Goal: Find specific page/section: Find specific page/section

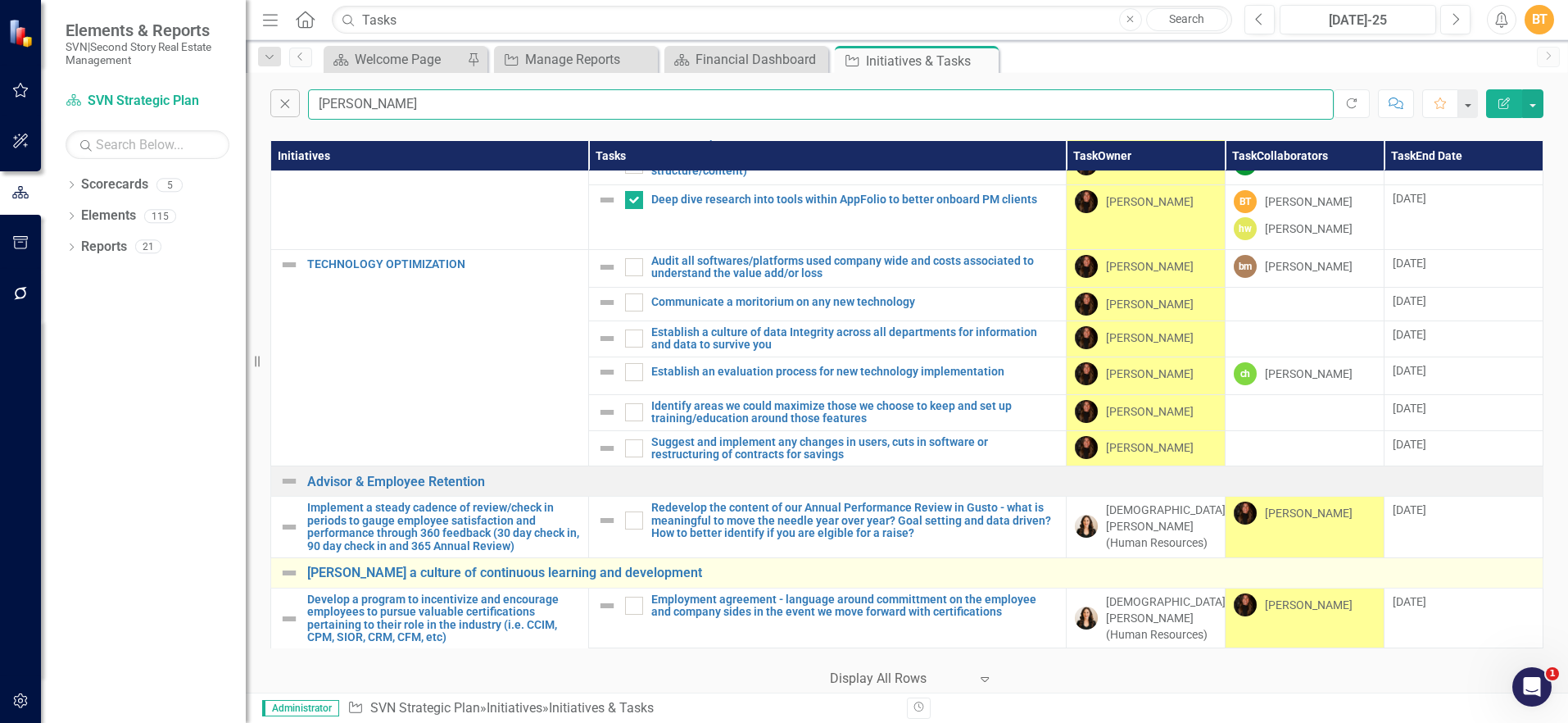
scroll to position [1376, 0]
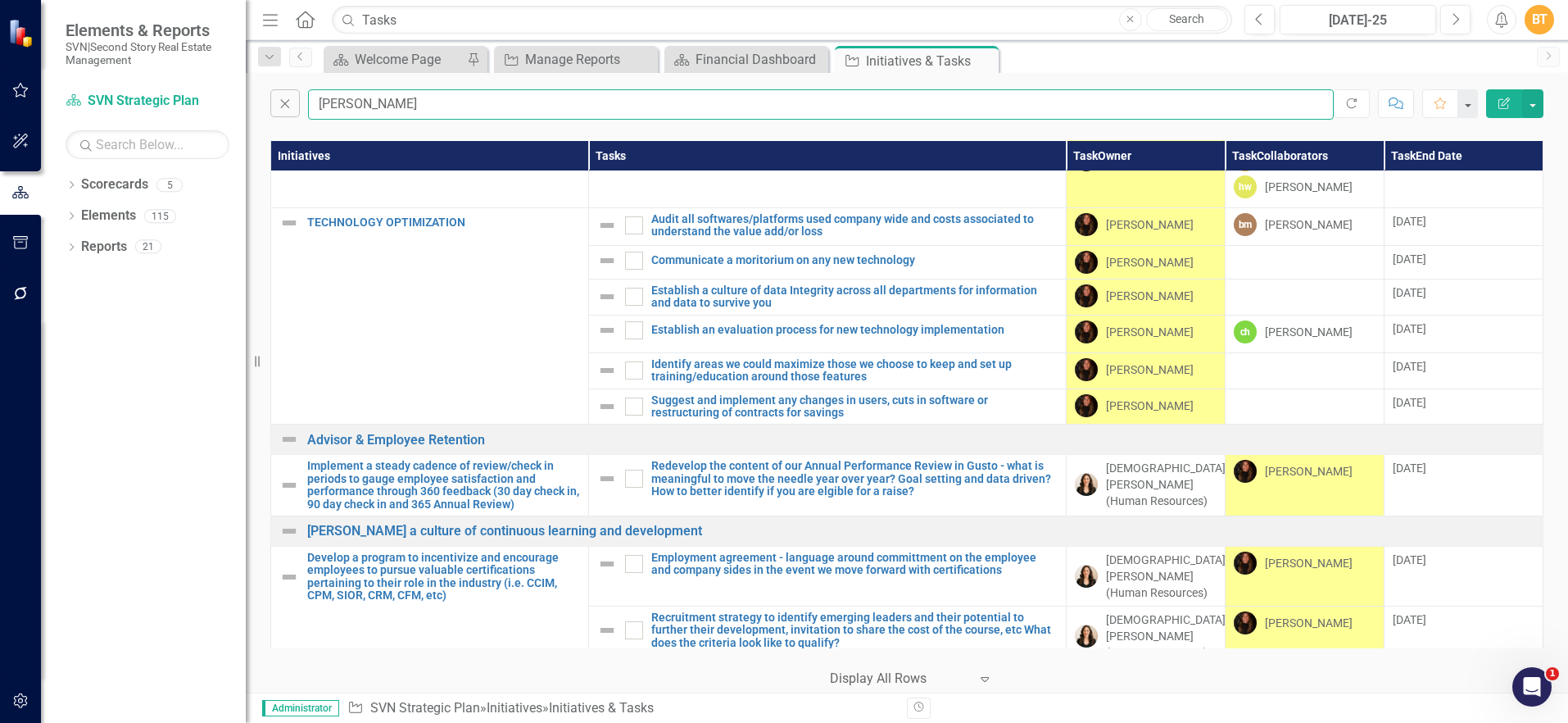
drag, startPoint x: 492, startPoint y: 100, endPoint x: 232, endPoint y: 99, distance: 260.0
click at [235, 100] on div "Elements & Reports SVN|Second Story Real Estate Management Scorecard SVN Strate…" at bounding box center [784, 361] width 1568 height 723
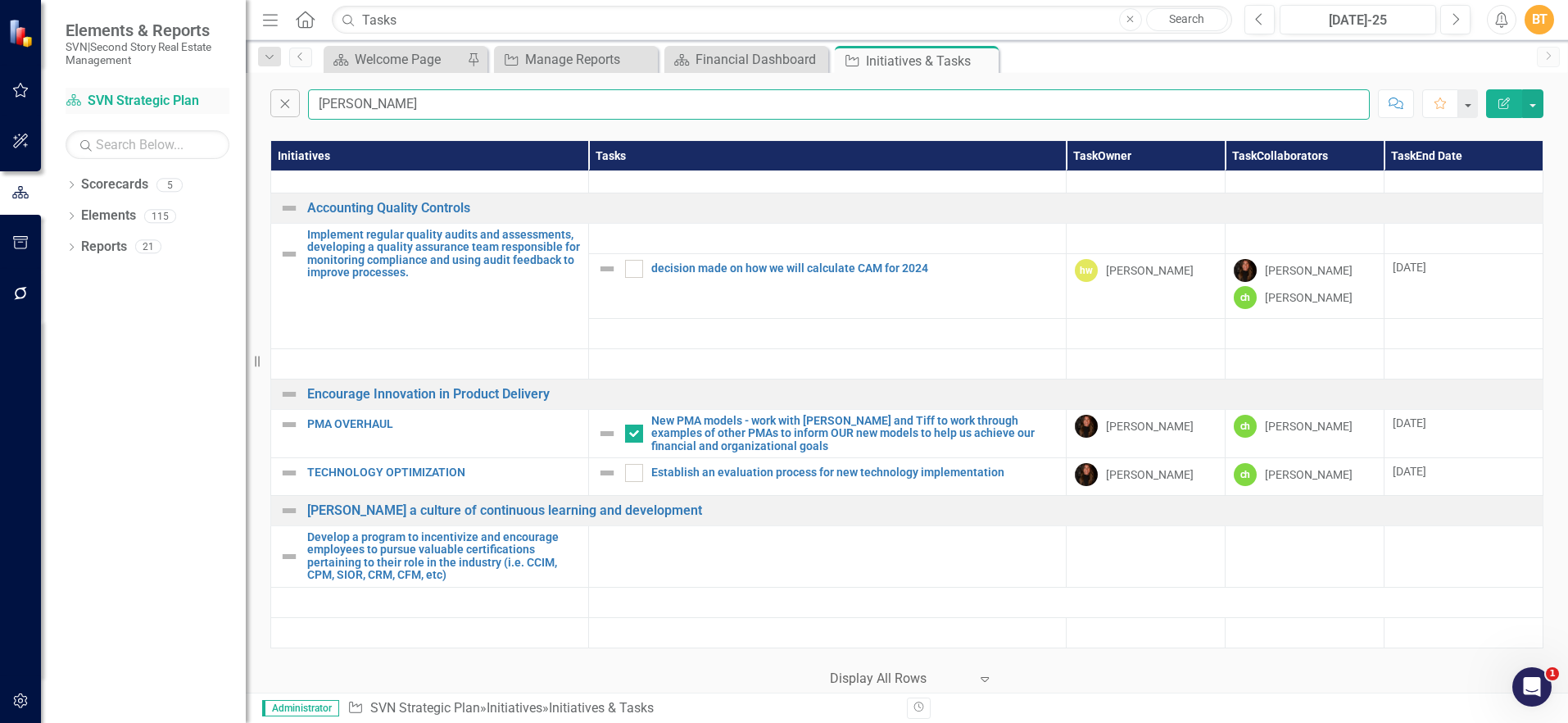
type input "[PERSON_NAME]"
checkbox input "false"
checkbox input "true"
checkbox input "false"
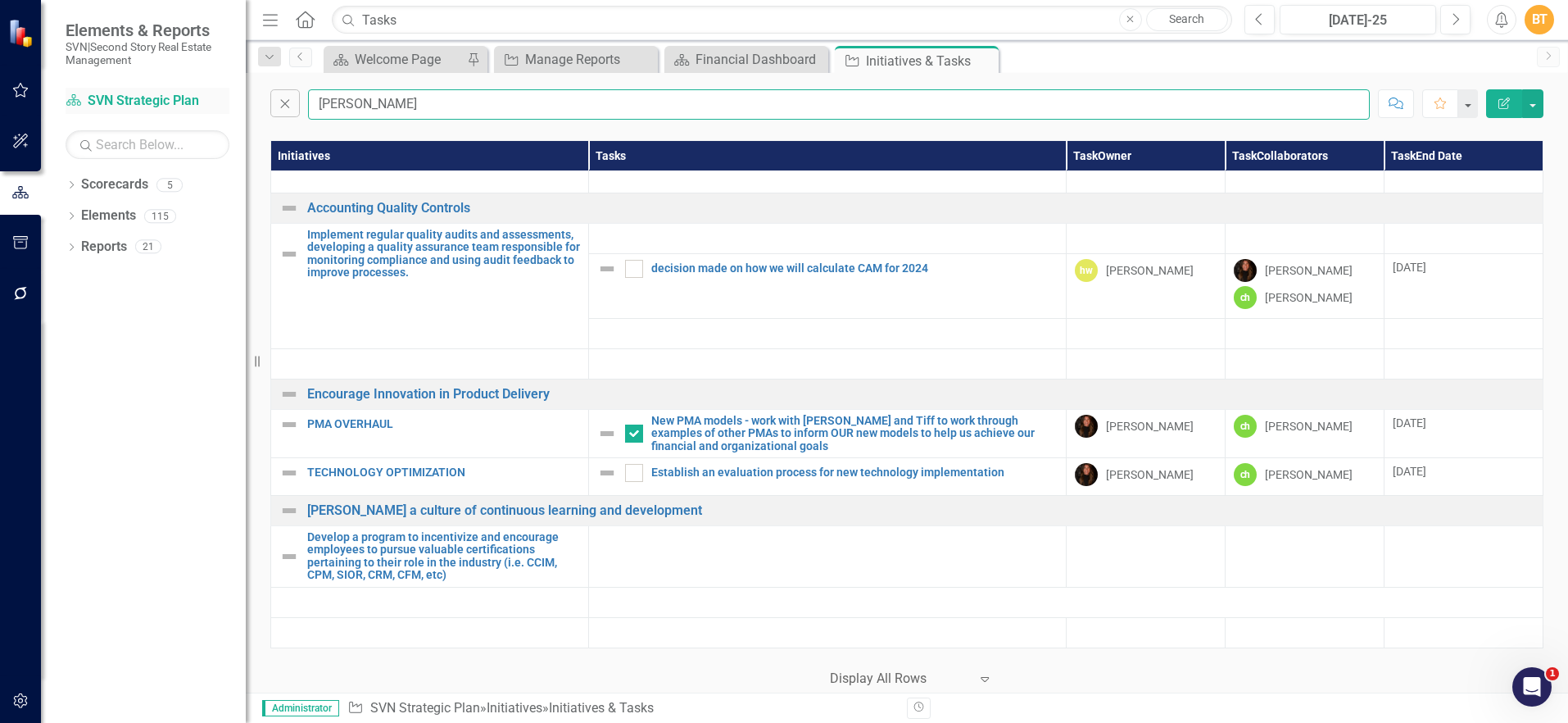
checkbox input "false"
type input "[PERSON_NAME]"
checkbox input "true"
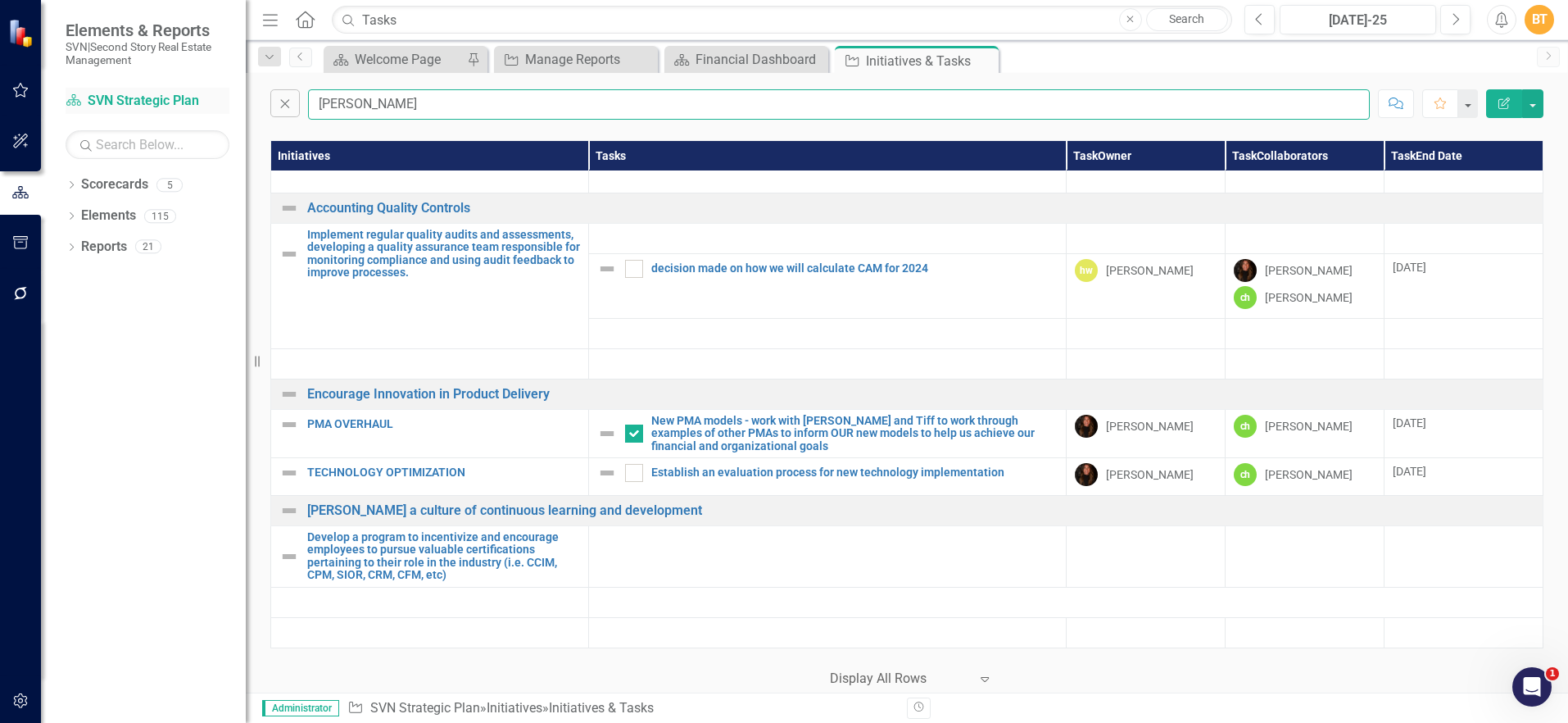
checkbox input "true"
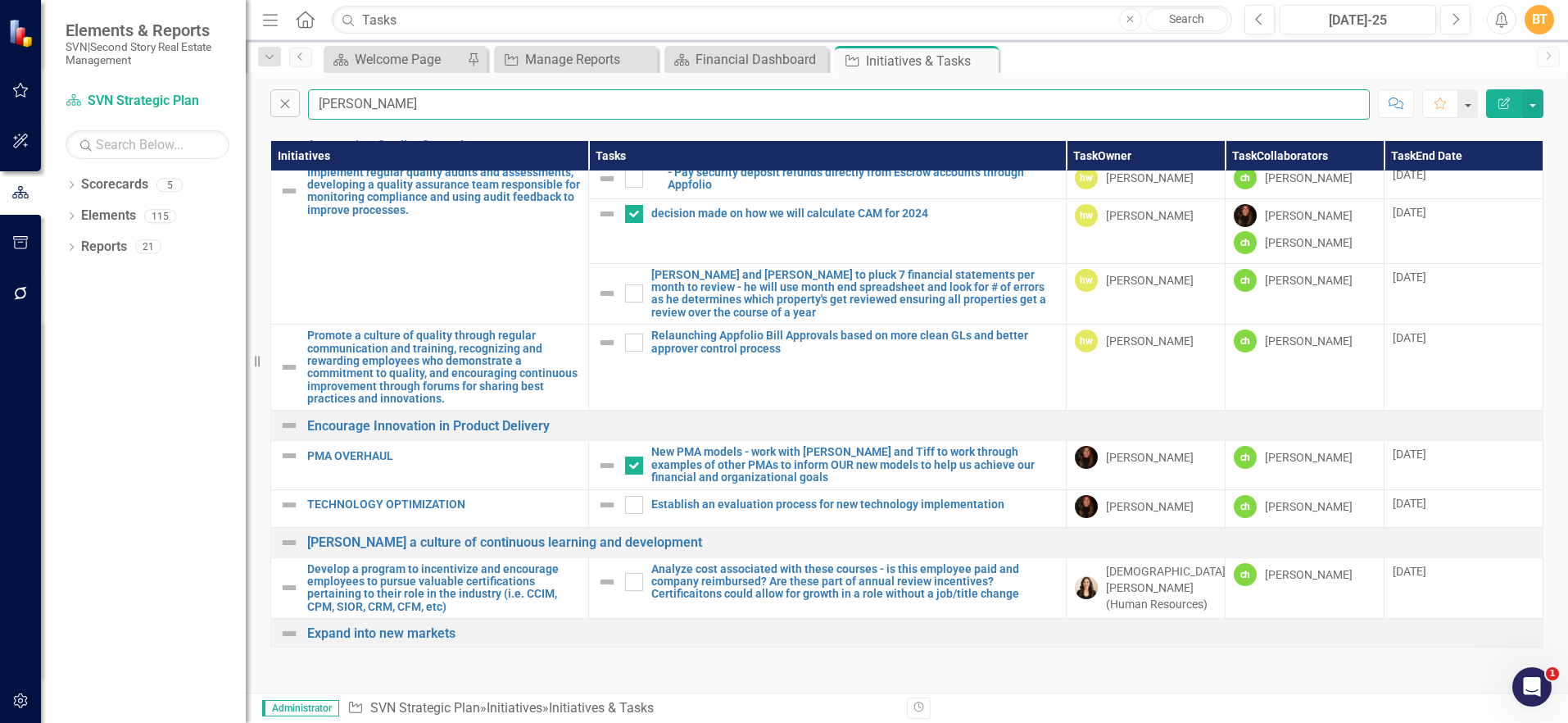
scroll to position [0, 0]
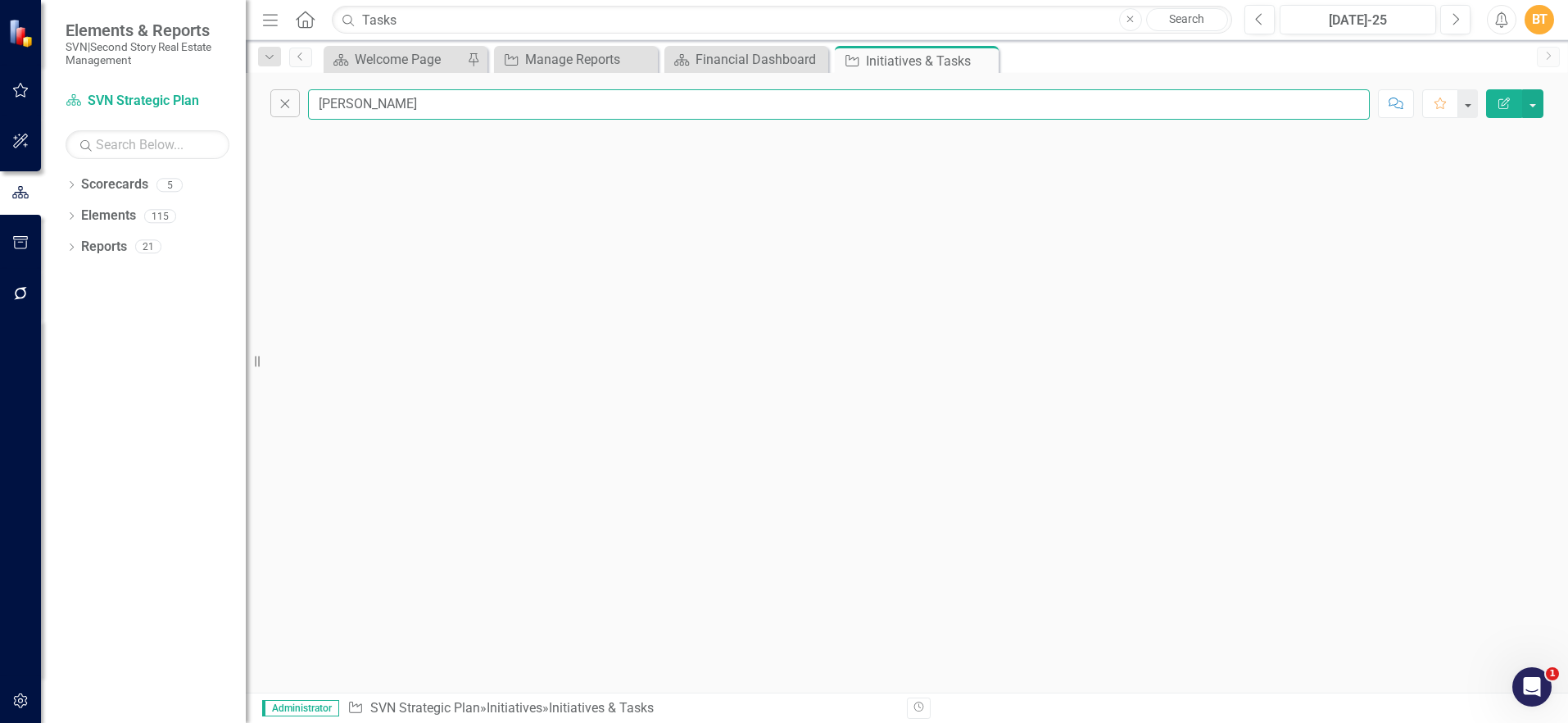
drag, startPoint x: 437, startPoint y: 105, endPoint x: 350, endPoint y: 105, distance: 87.0
click at [350, 105] on input "[PERSON_NAME]" at bounding box center [839, 104] width 1062 height 31
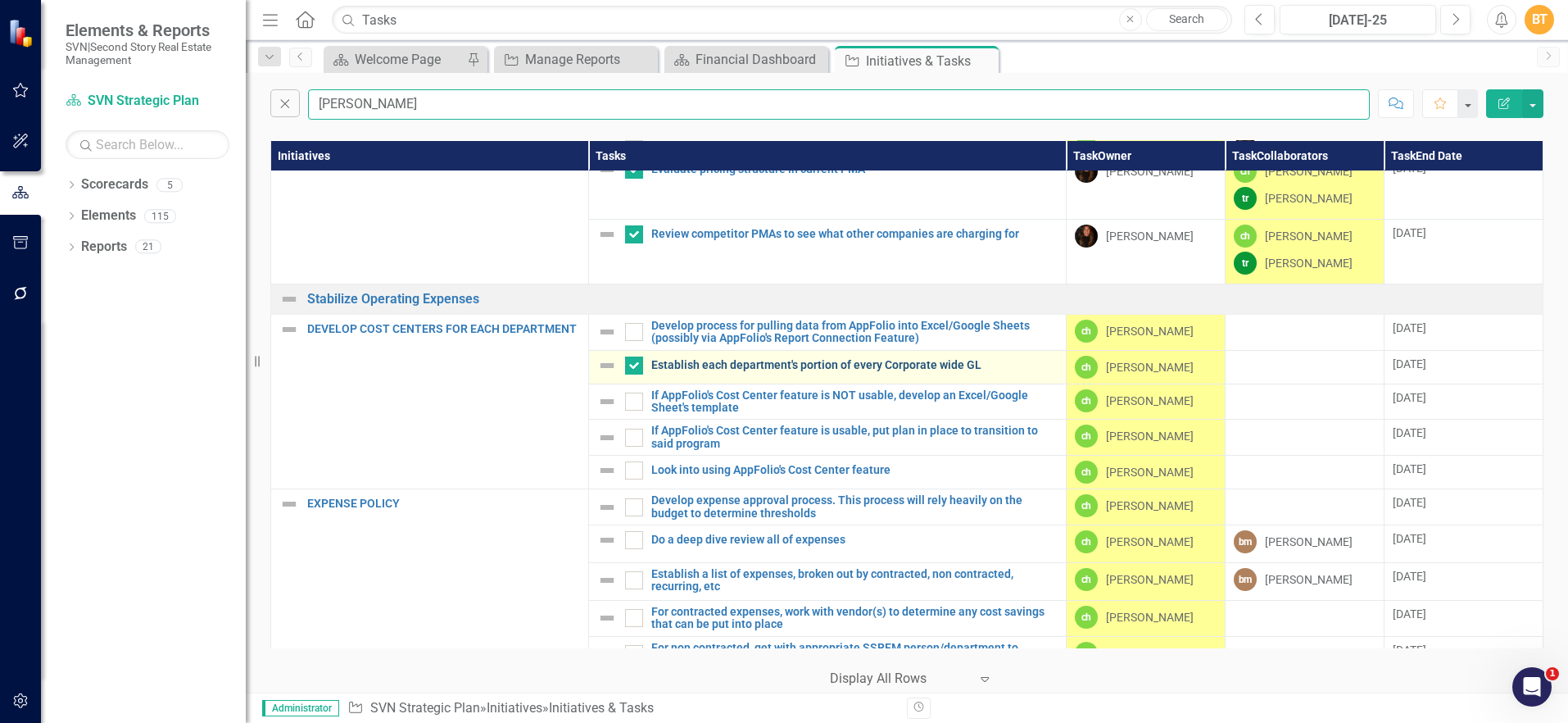
scroll to position [128, 0]
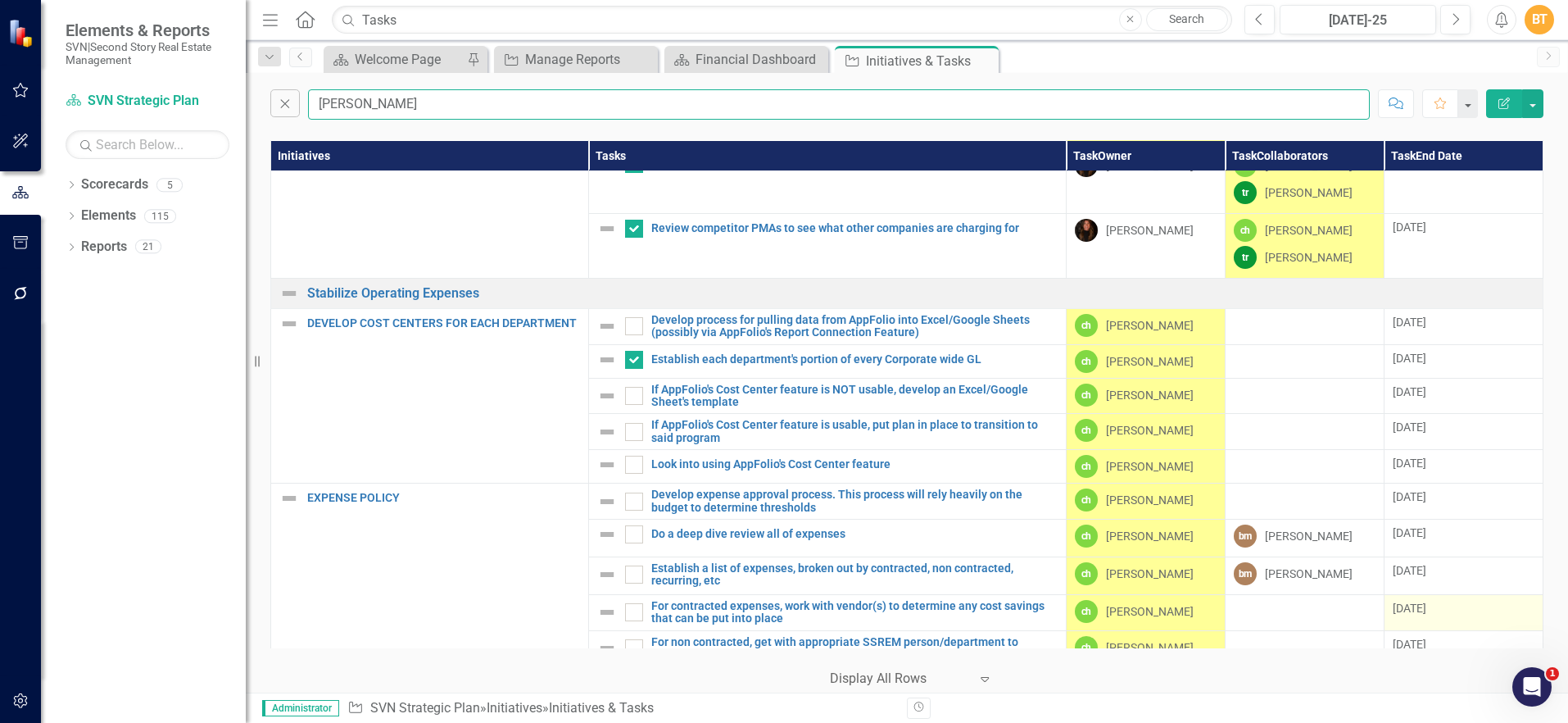
type input "[PERSON_NAME]"
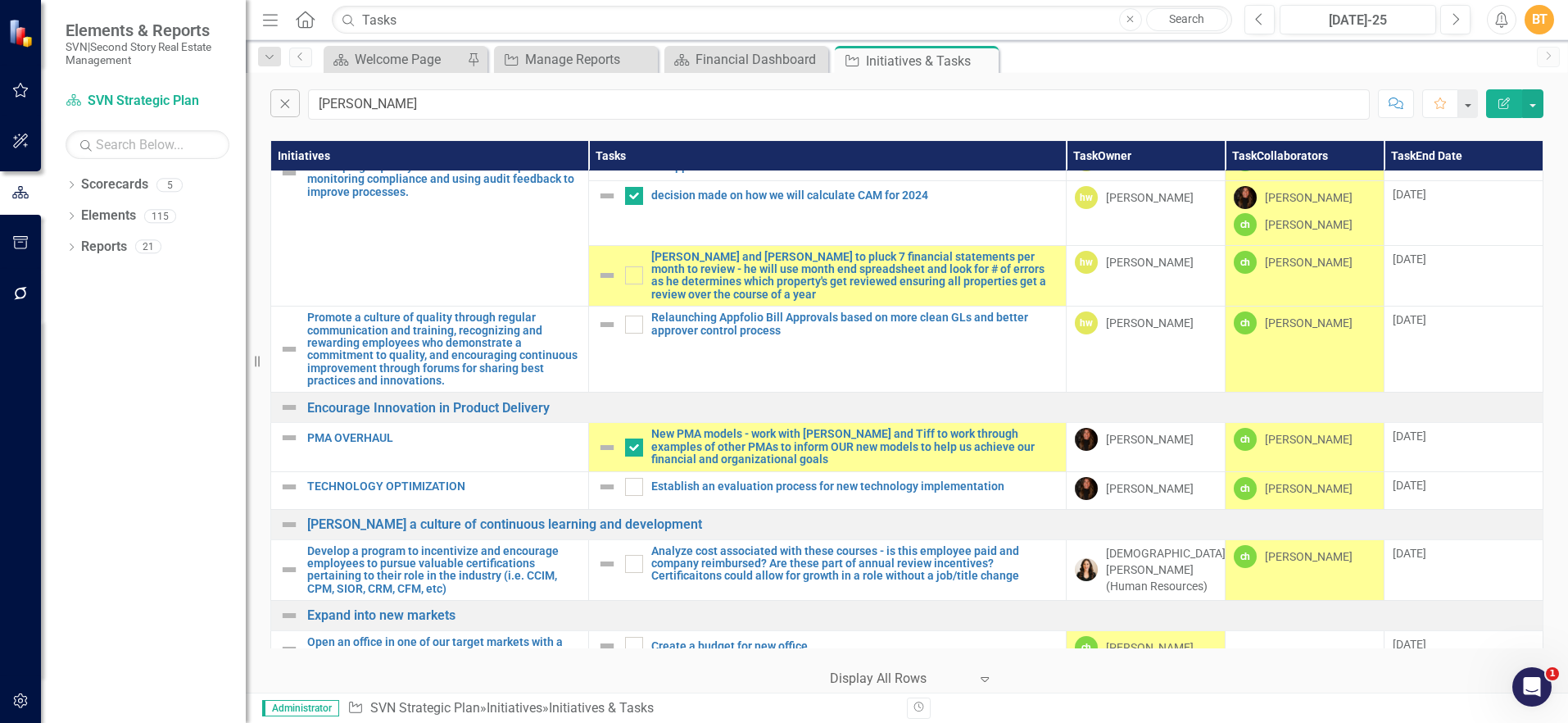
scroll to position [1413, 0]
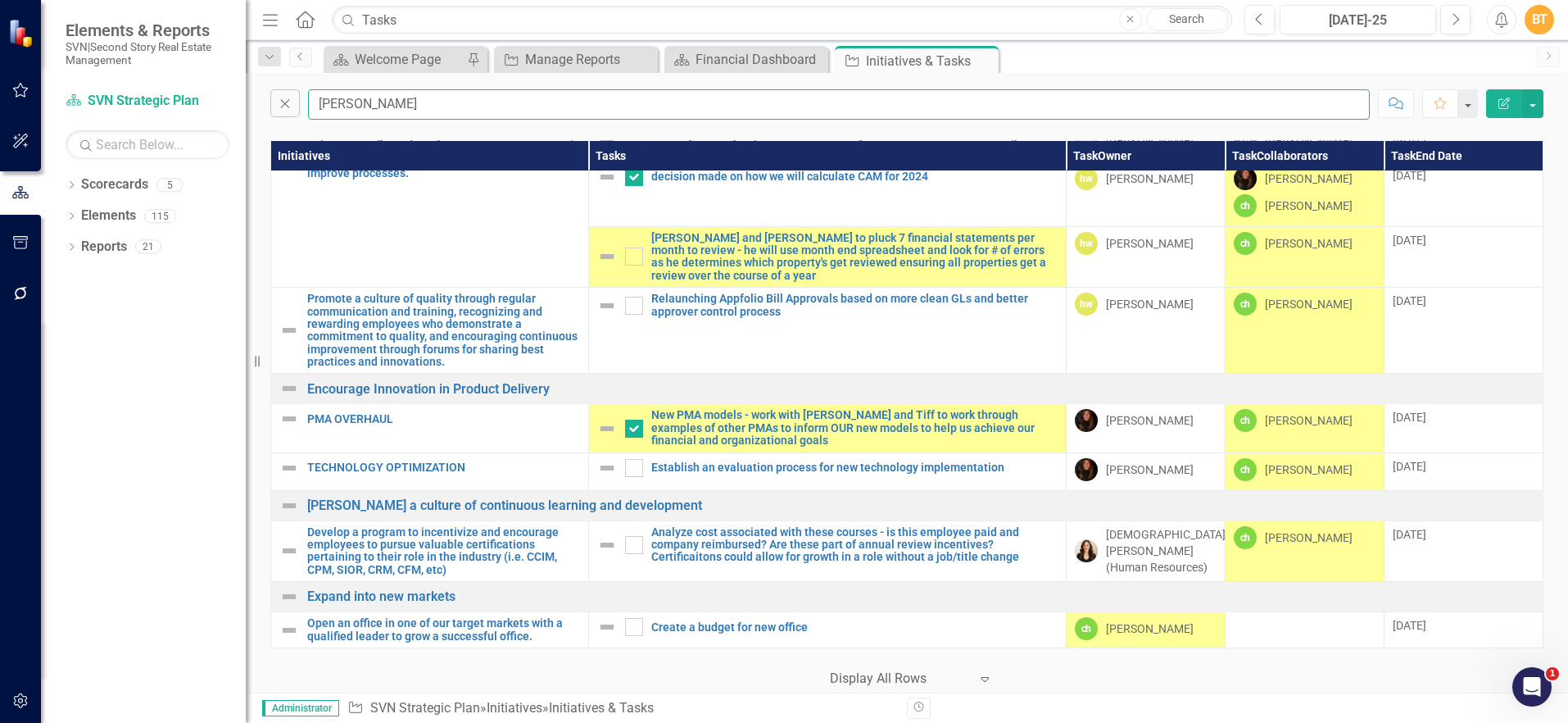
drag, startPoint x: 367, startPoint y: 101, endPoint x: 208, endPoint y: 82, distance: 160.1
click at [212, 84] on div "Elements & Reports SVN|Second Story Real Estate Management Scorecard SVN Strate…" at bounding box center [784, 361] width 1568 height 723
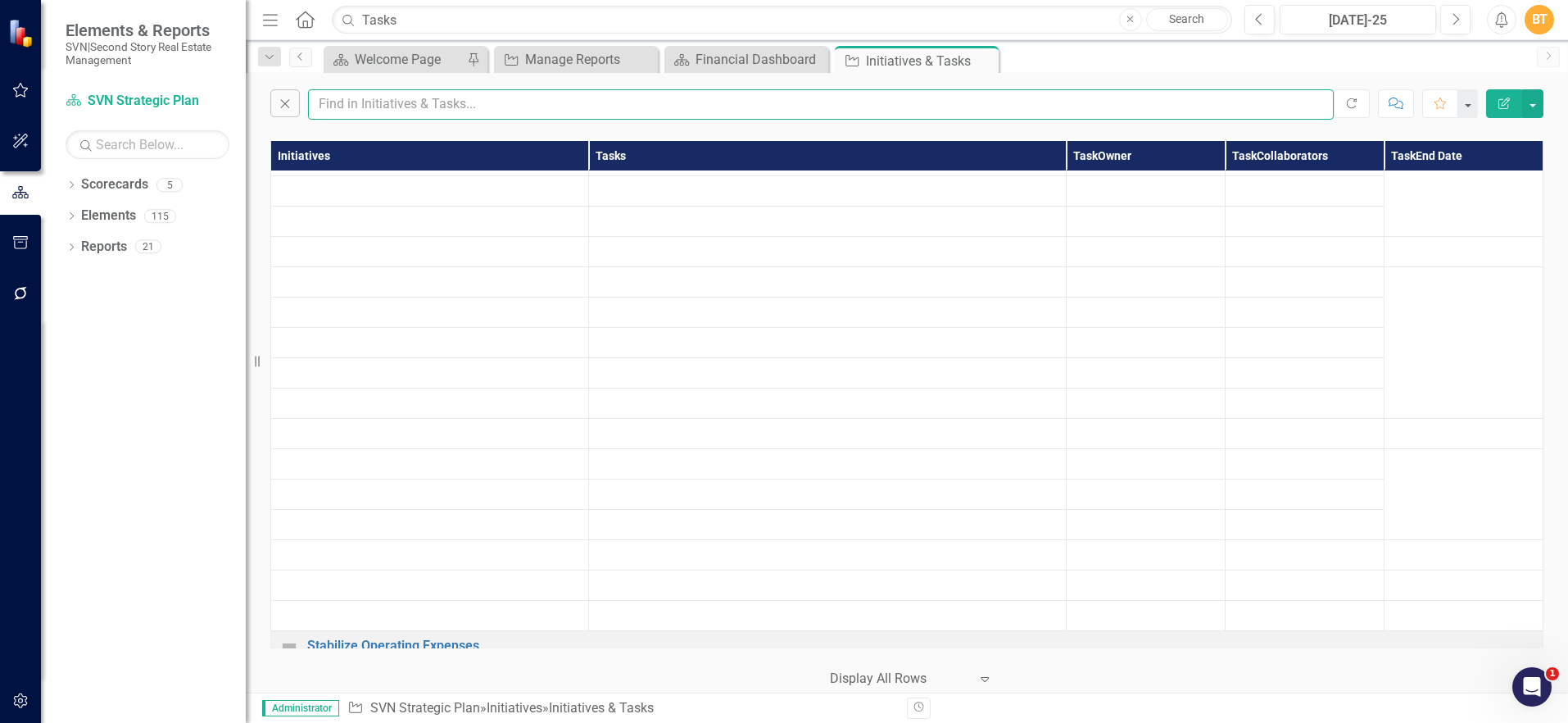
checkbox input "true"
checkbox input "false"
checkbox input "true"
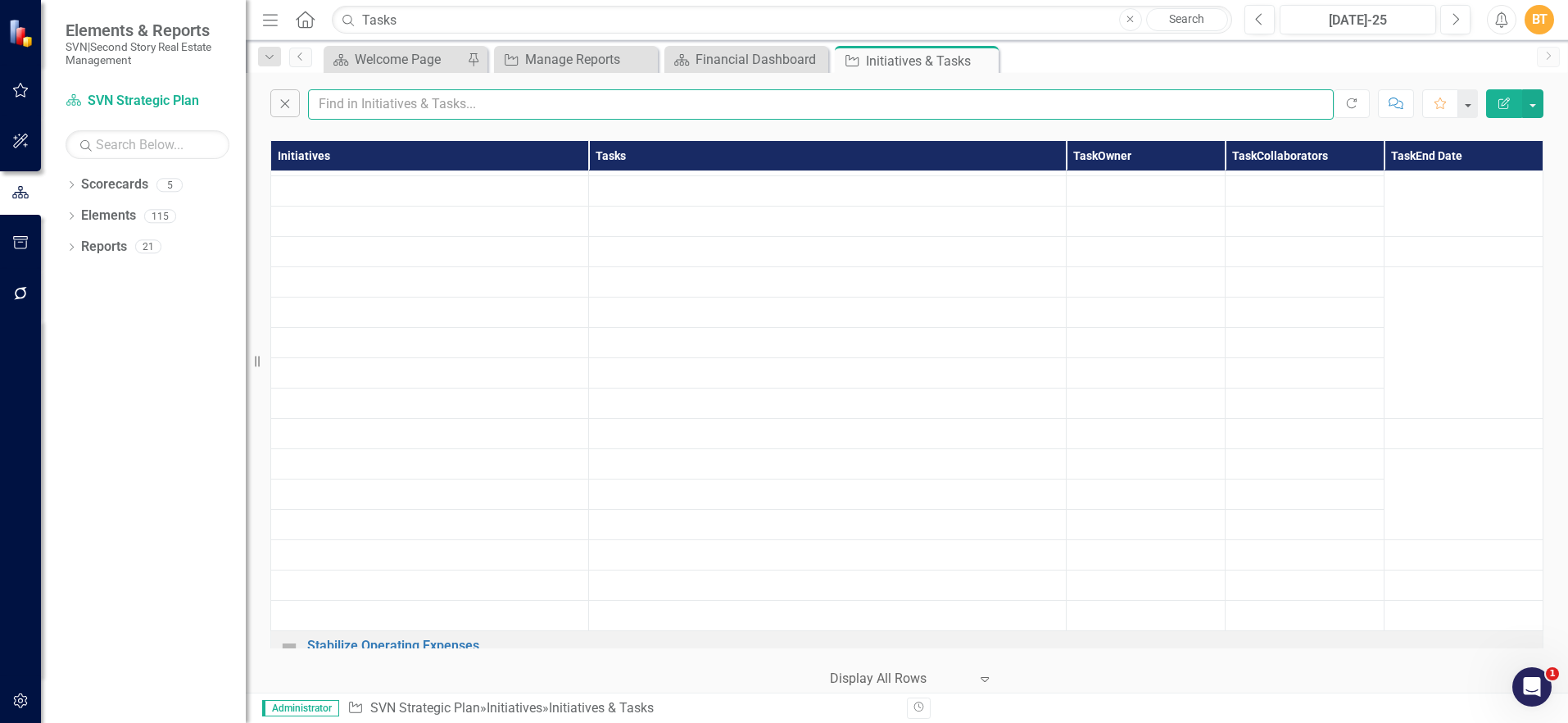
checkbox input "false"
checkbox input "true"
checkbox input "false"
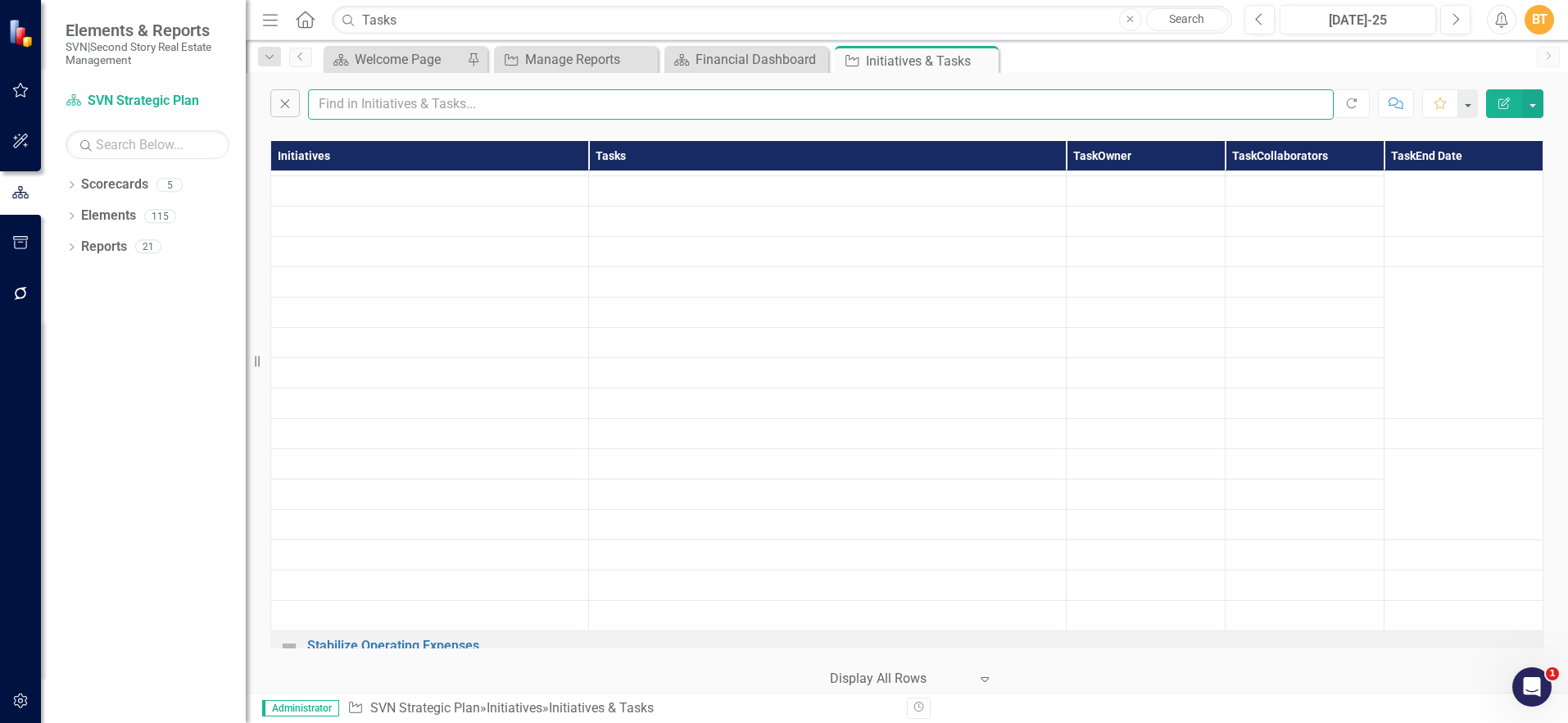
checkbox input "true"
checkbox input "false"
checkbox input "true"
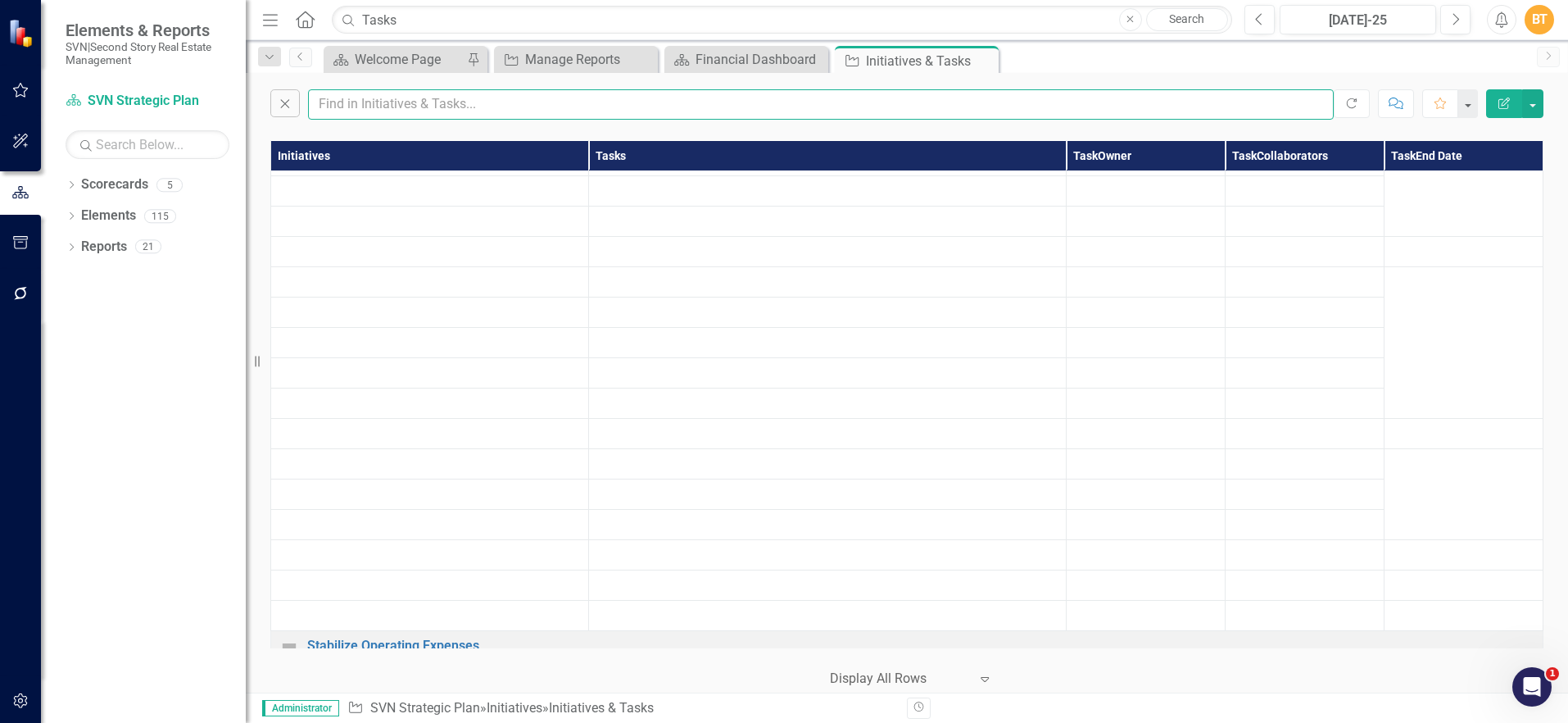
checkbox input "true"
checkbox input "false"
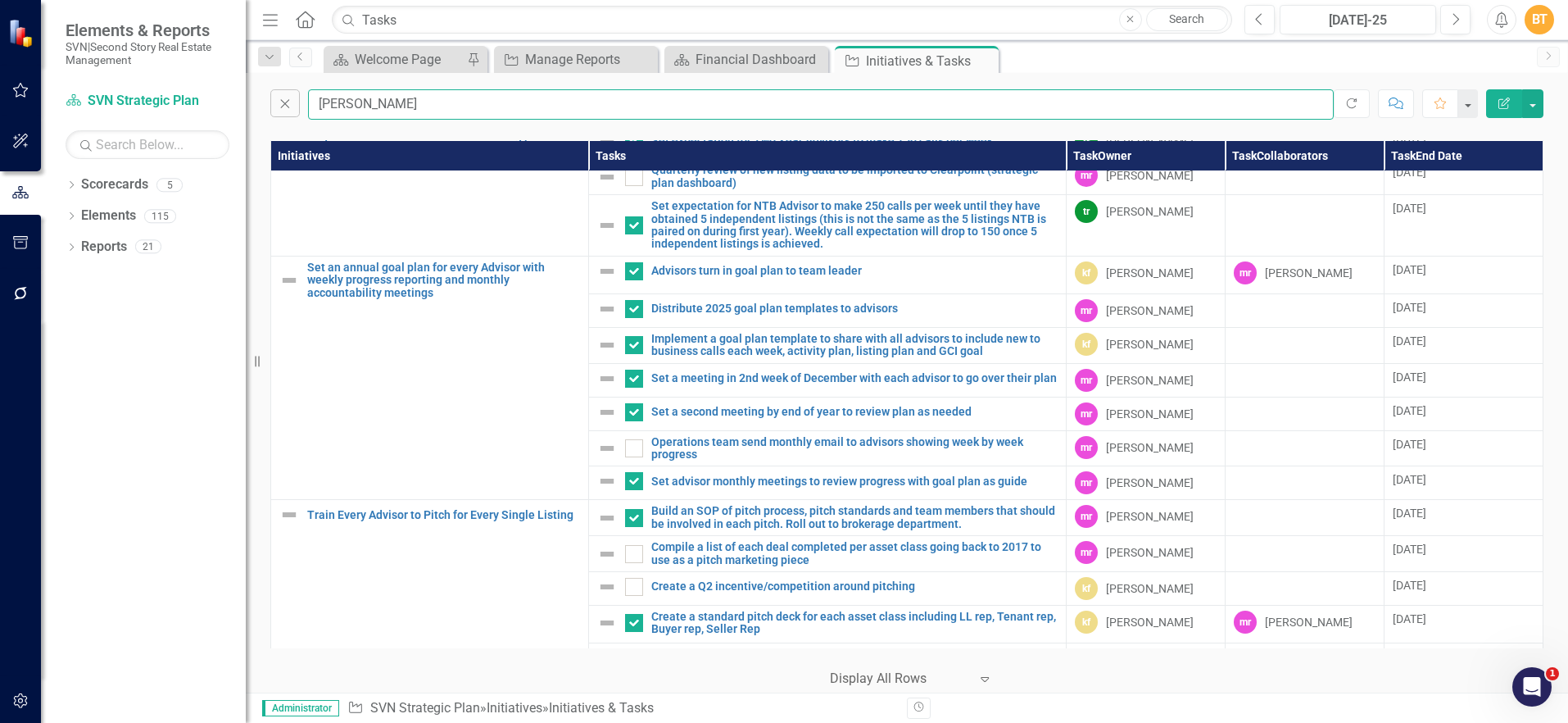
type input "[PERSON_NAME]"
checkbox input "false"
checkbox input "true"
checkbox input "false"
checkbox input "true"
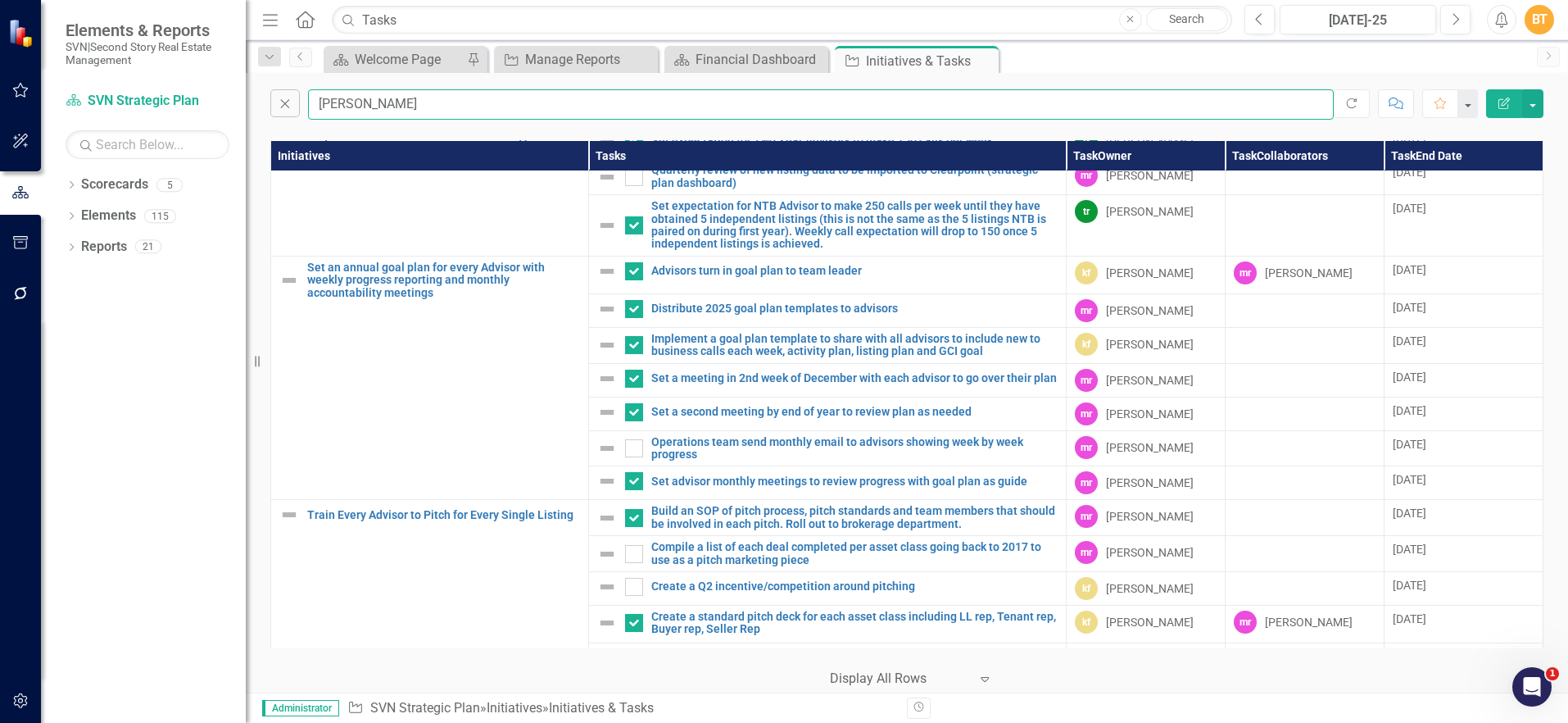
checkbox input "false"
checkbox input "true"
checkbox input "false"
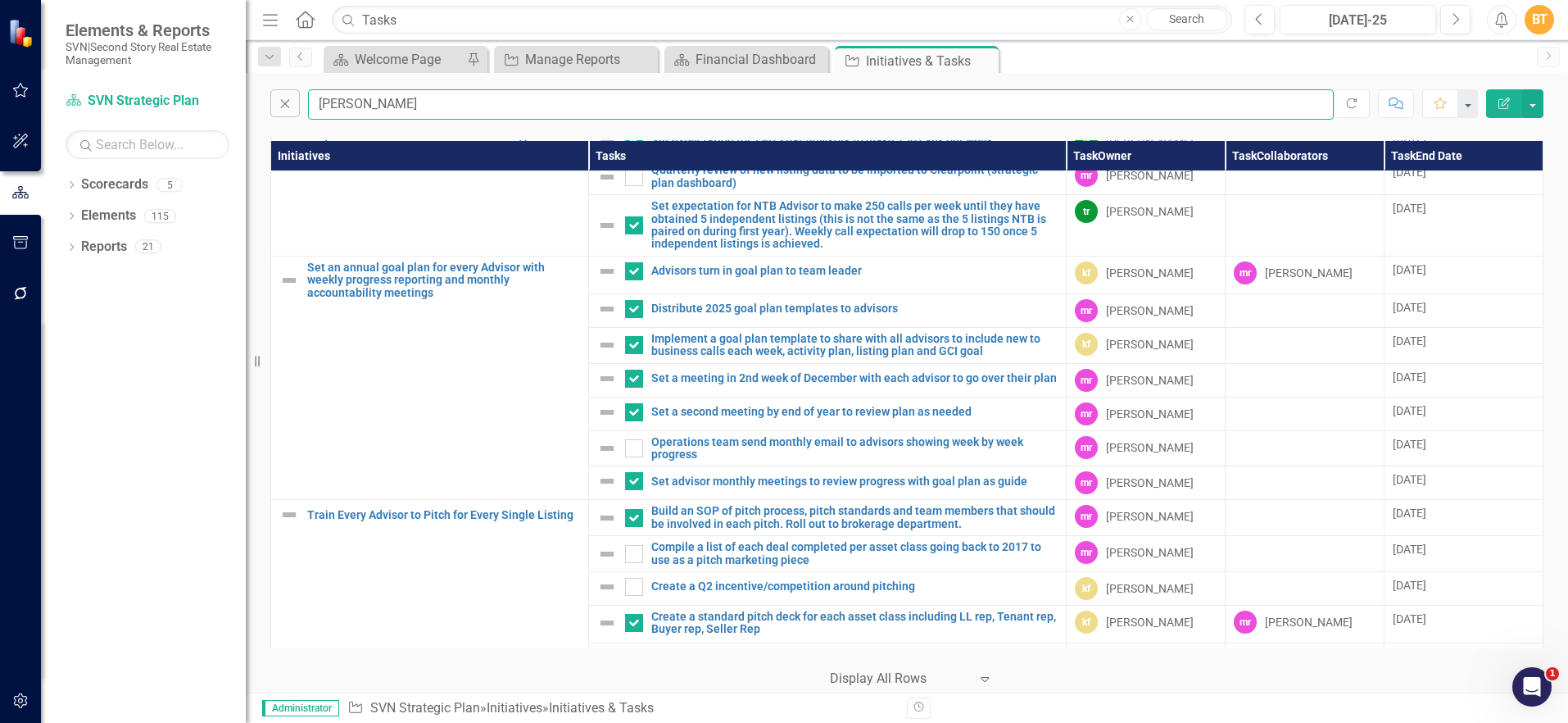
checkbox input "false"
checkbox input "true"
checkbox input "false"
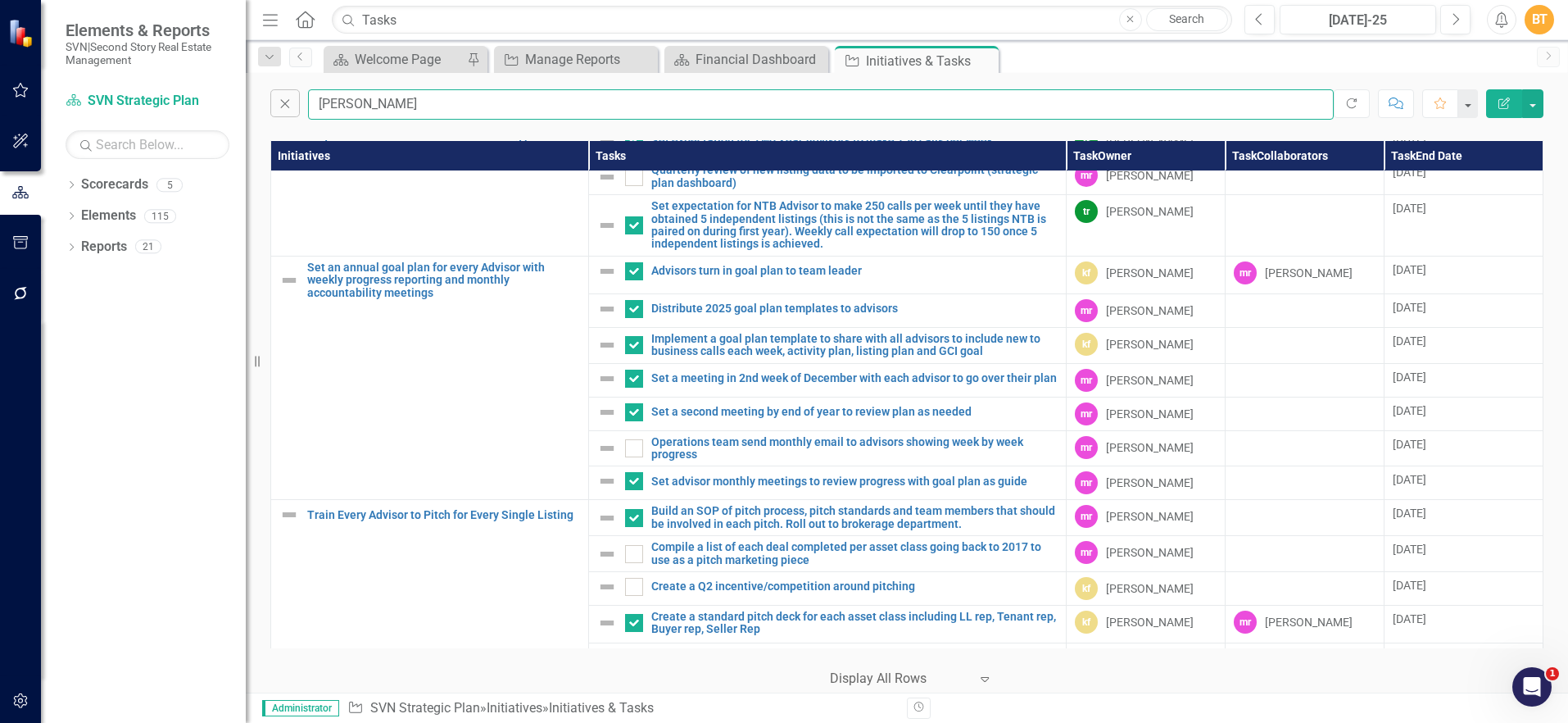
checkbox input "true"
checkbox input "false"
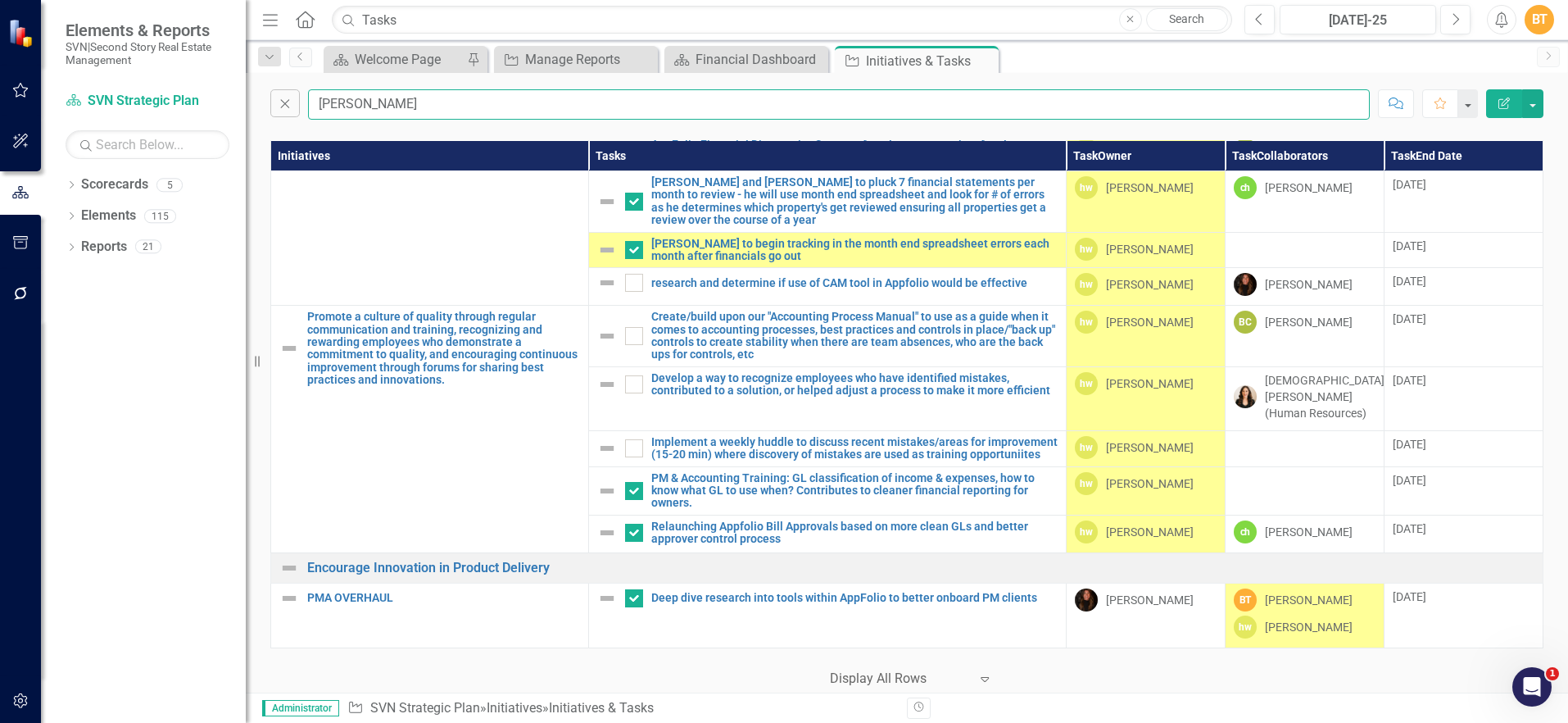
checkbox input "false"
checkbox input "true"
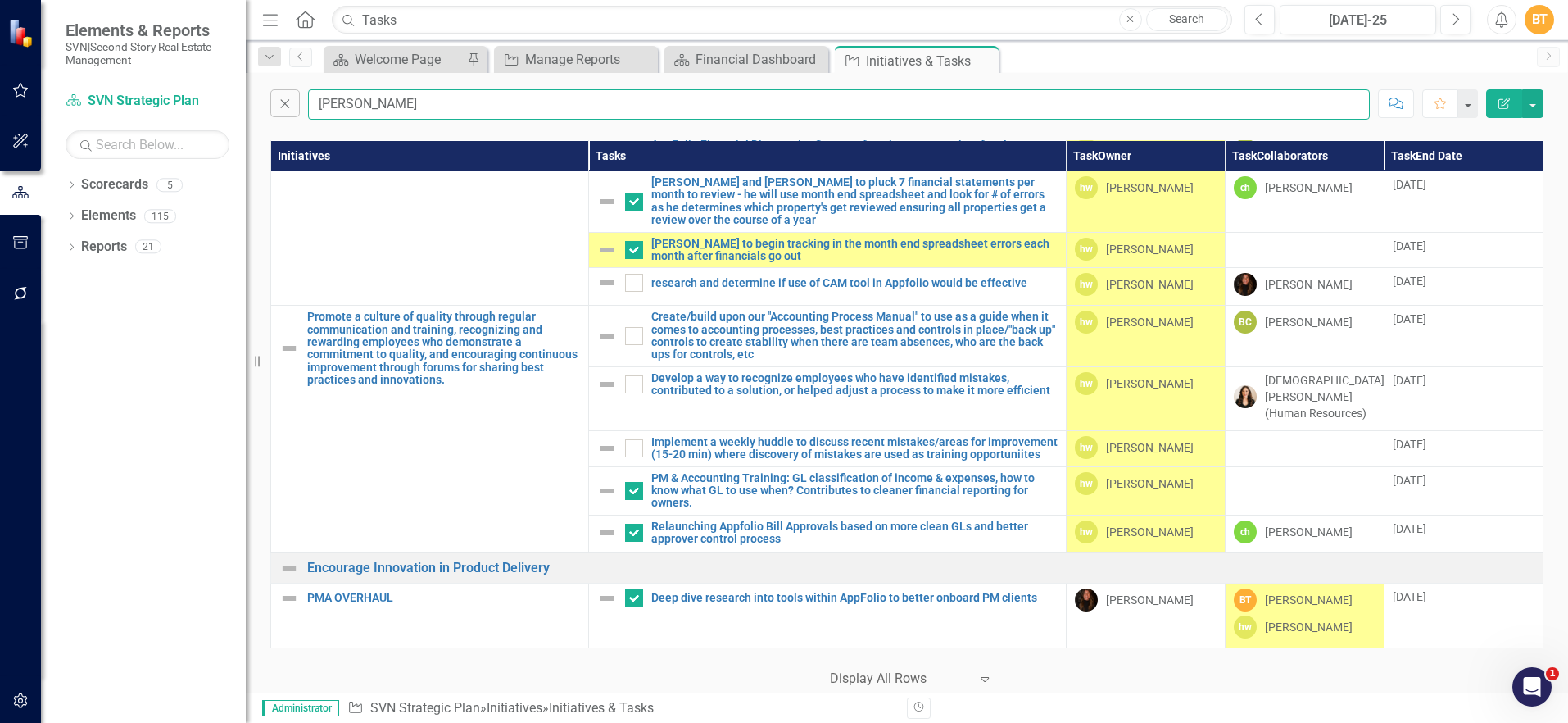
checkbox input "true"
checkbox input "false"
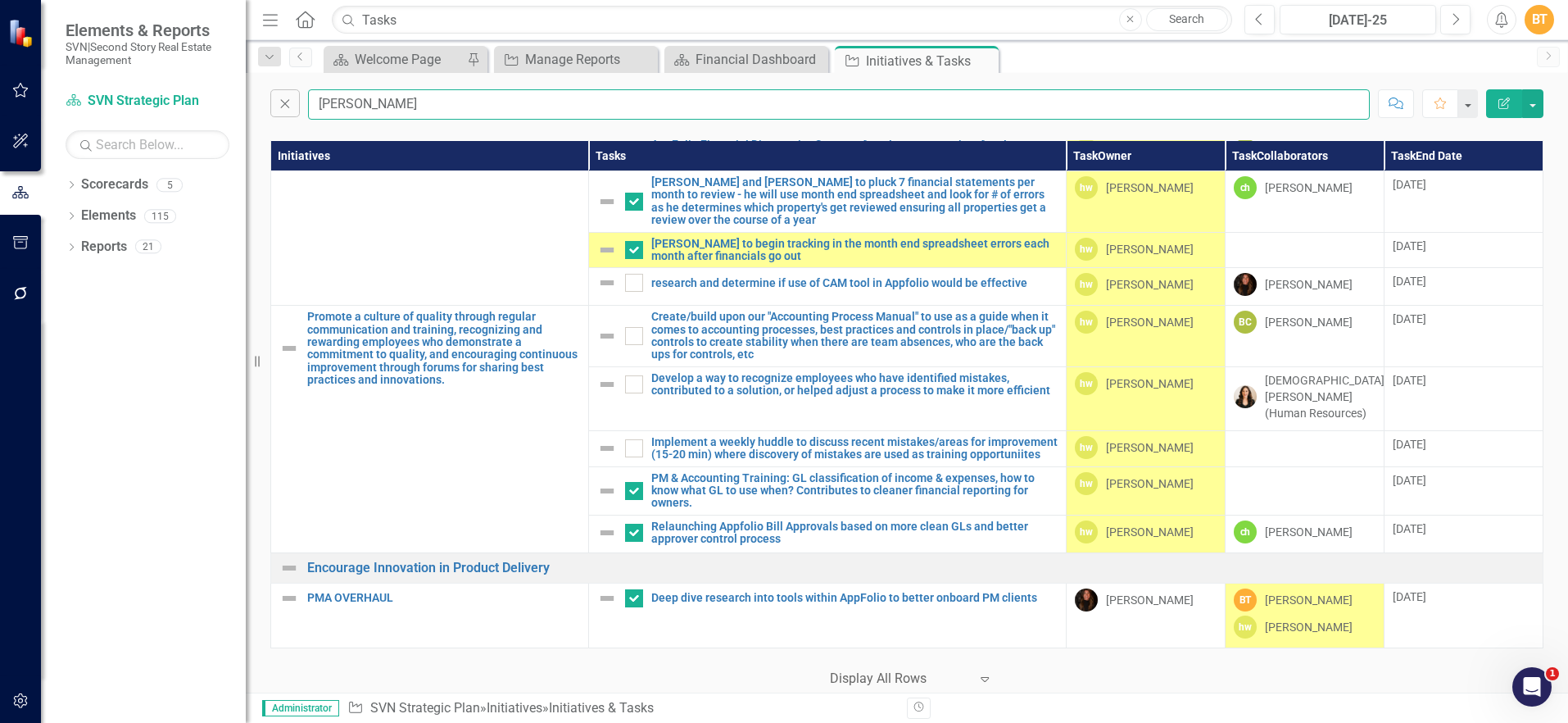
checkbox input "false"
checkbox input "true"
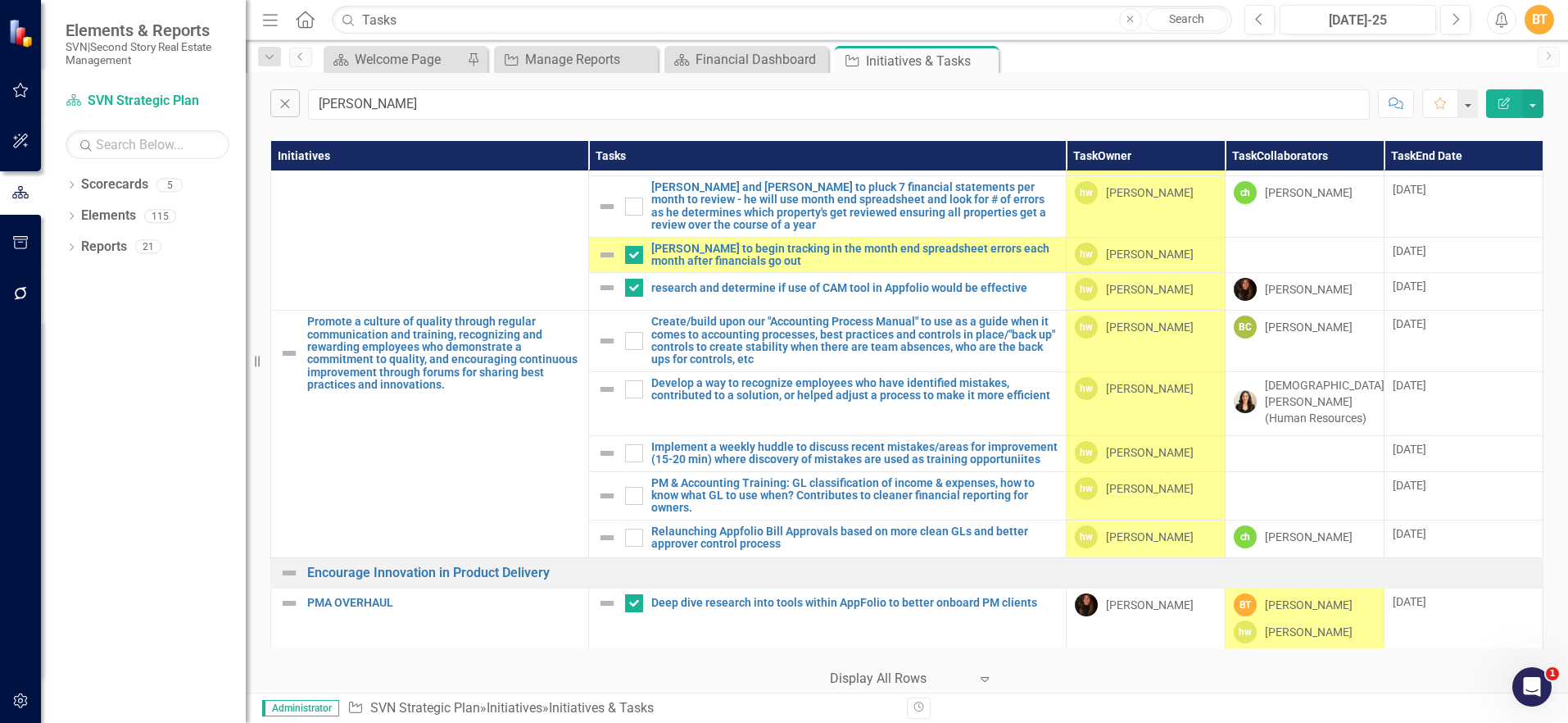
scroll to position [800, 0]
drag, startPoint x: 385, startPoint y: 103, endPoint x: 235, endPoint y: 95, distance: 150.2
click at [235, 95] on div "Elements & Reports SVN|Second Story Real Estate Management Scorecard SVN Strate…" at bounding box center [784, 361] width 1568 height 723
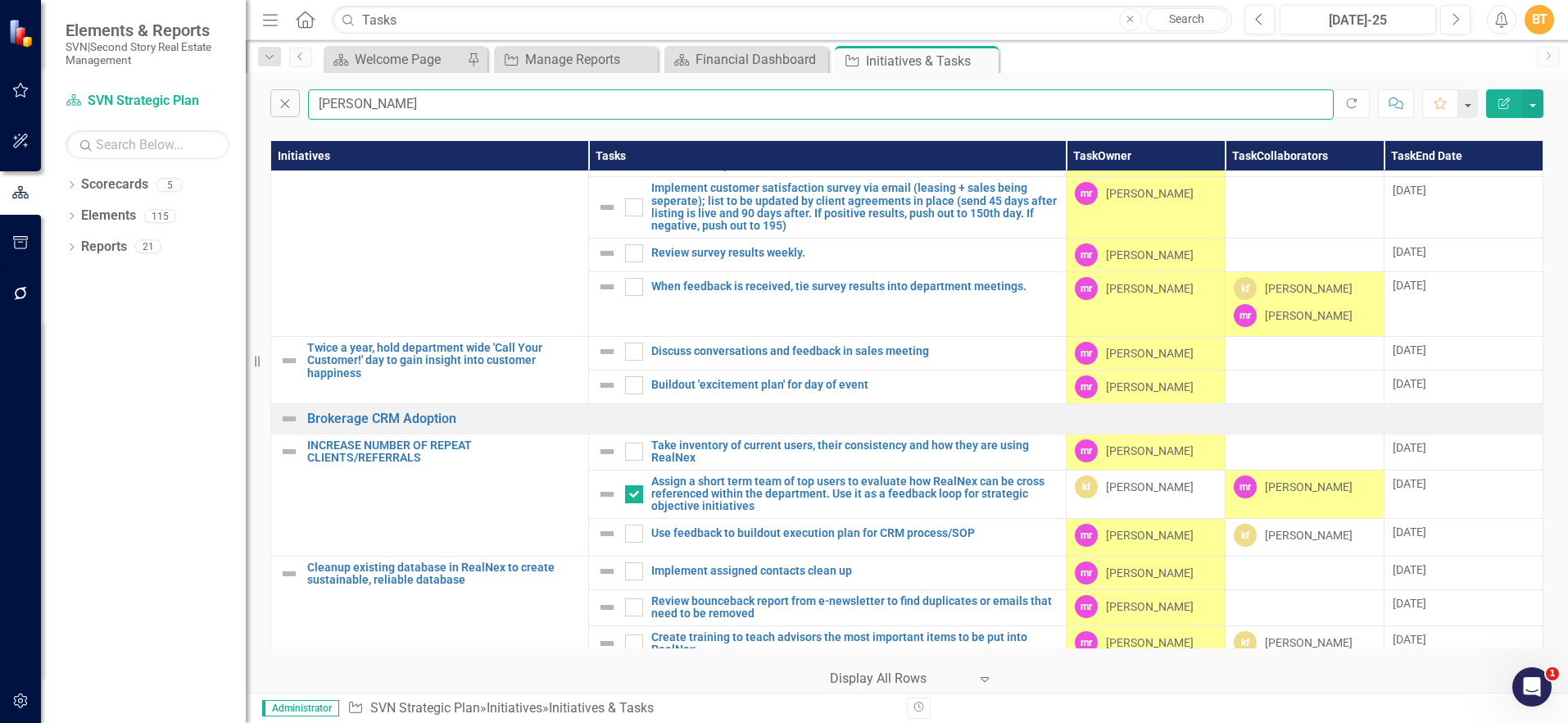
scroll to position [0, 0]
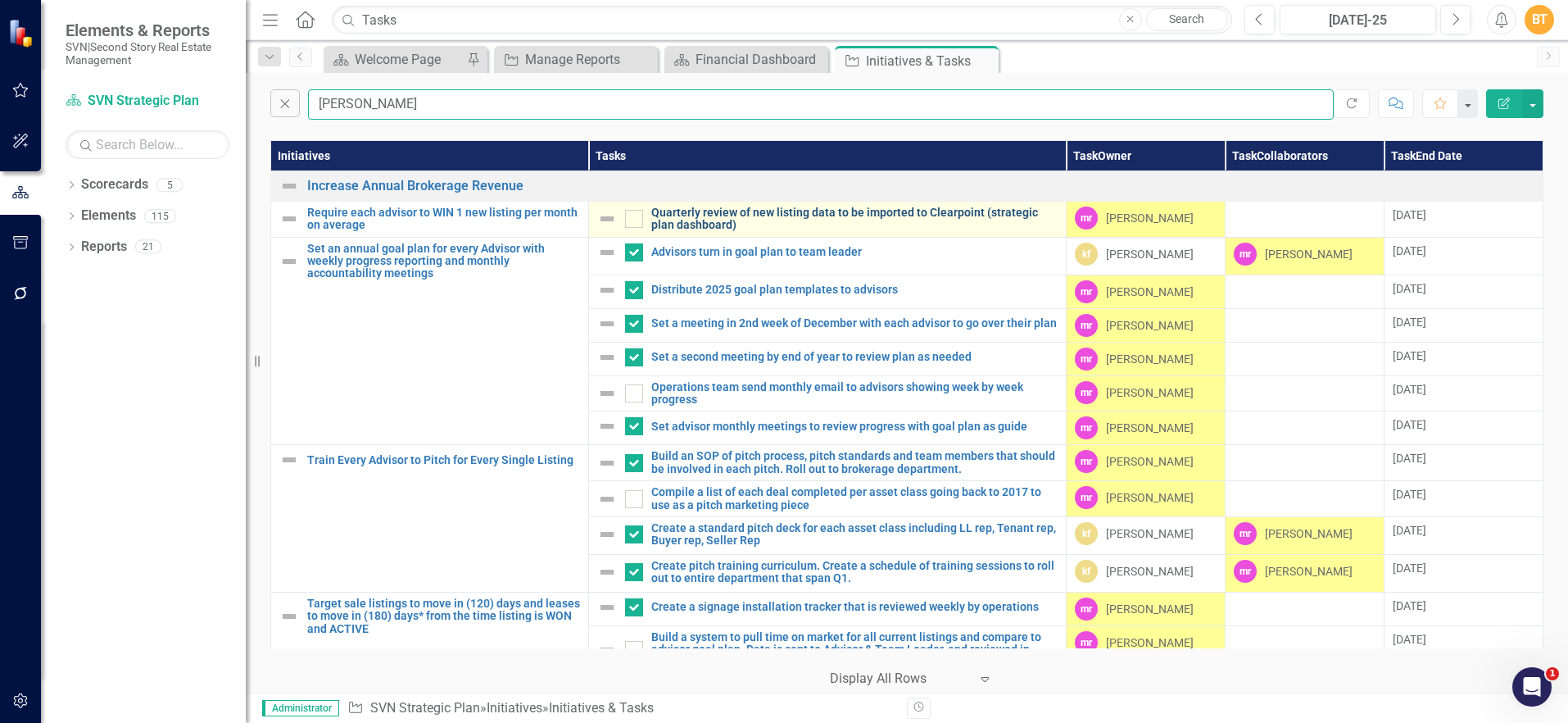
type input "[PERSON_NAME]"
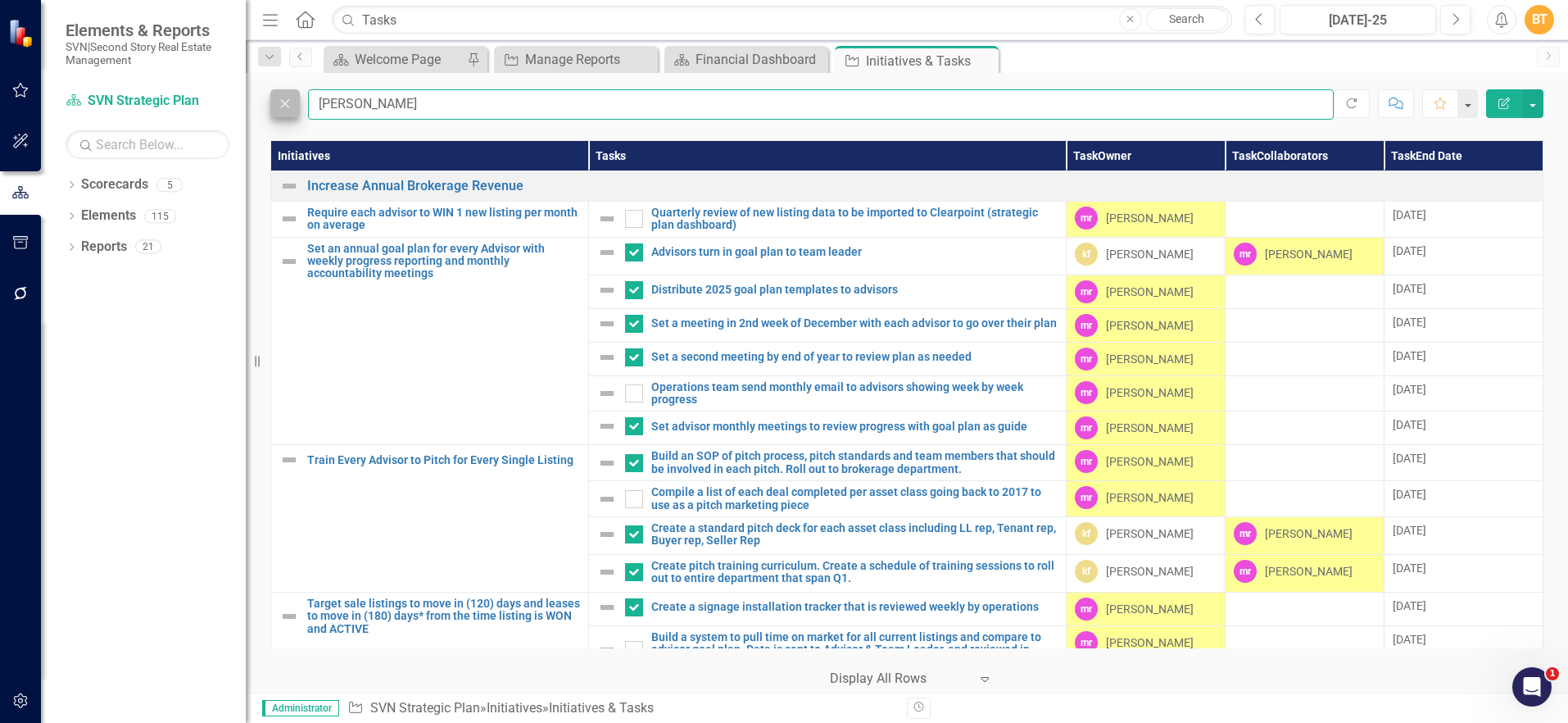
drag, startPoint x: 362, startPoint y: 100, endPoint x: 274, endPoint y: 92, distance: 88.4
click at [276, 92] on div "Close [PERSON_NAME]" at bounding box center [801, 104] width 1064 height 31
type input "kri"
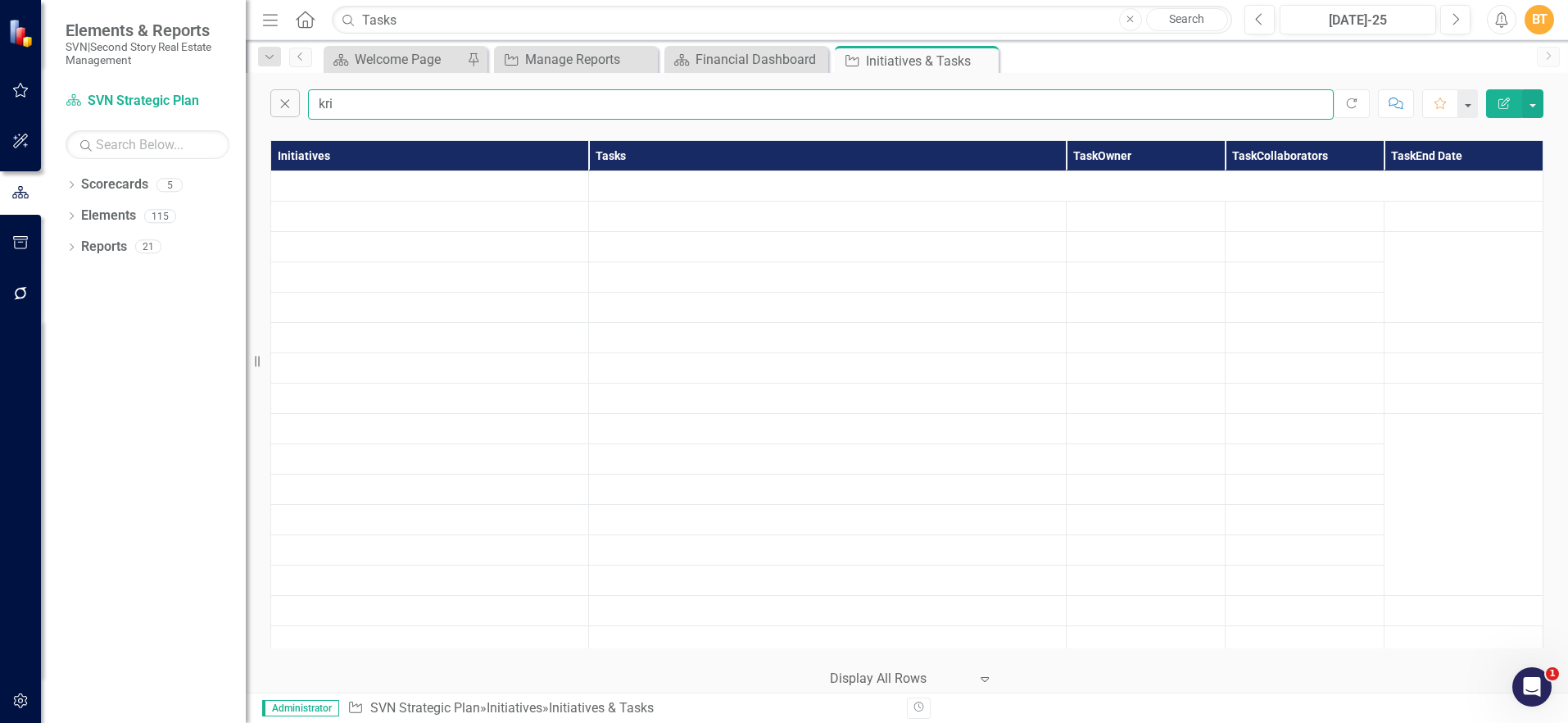
checkbox input "true"
checkbox input "false"
checkbox input "true"
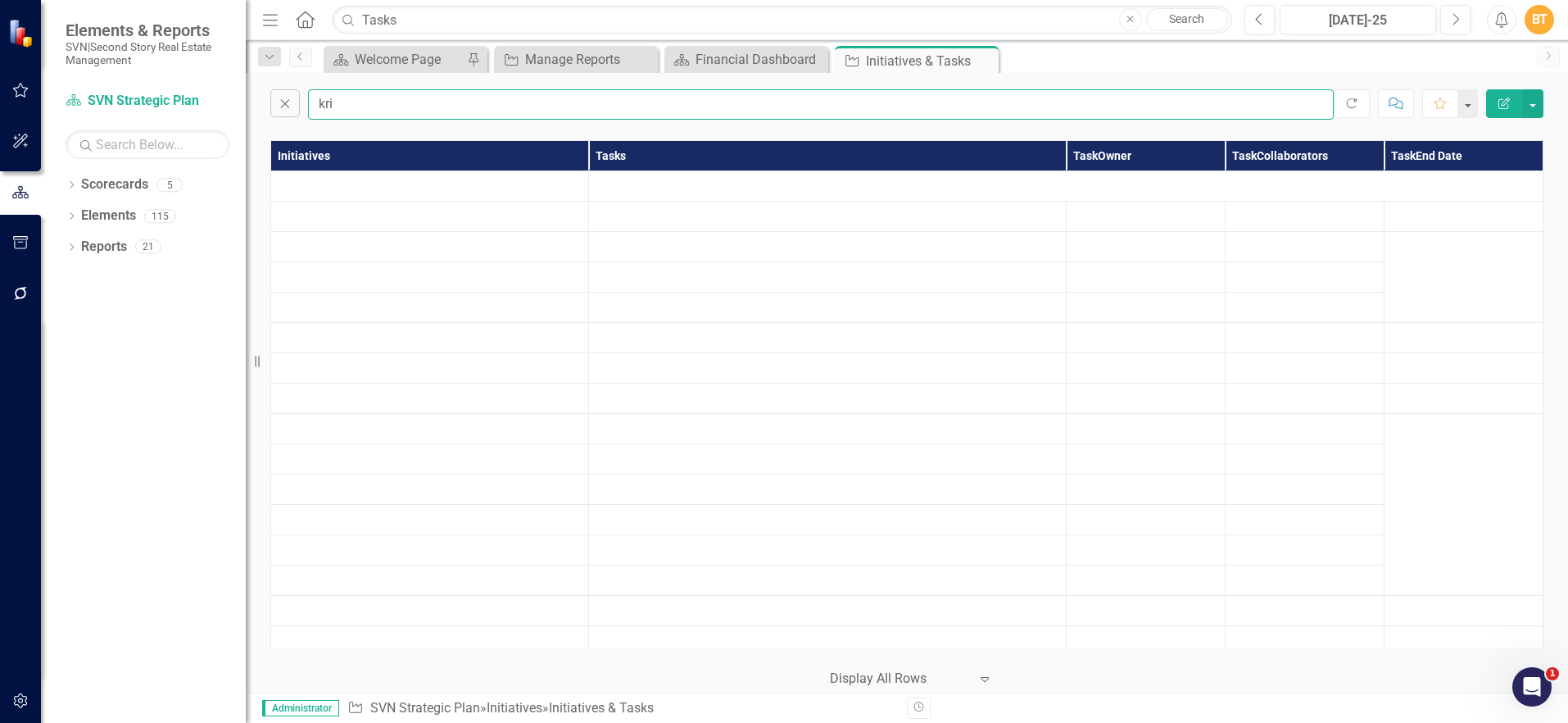
checkbox input "true"
checkbox input "false"
checkbox input "true"
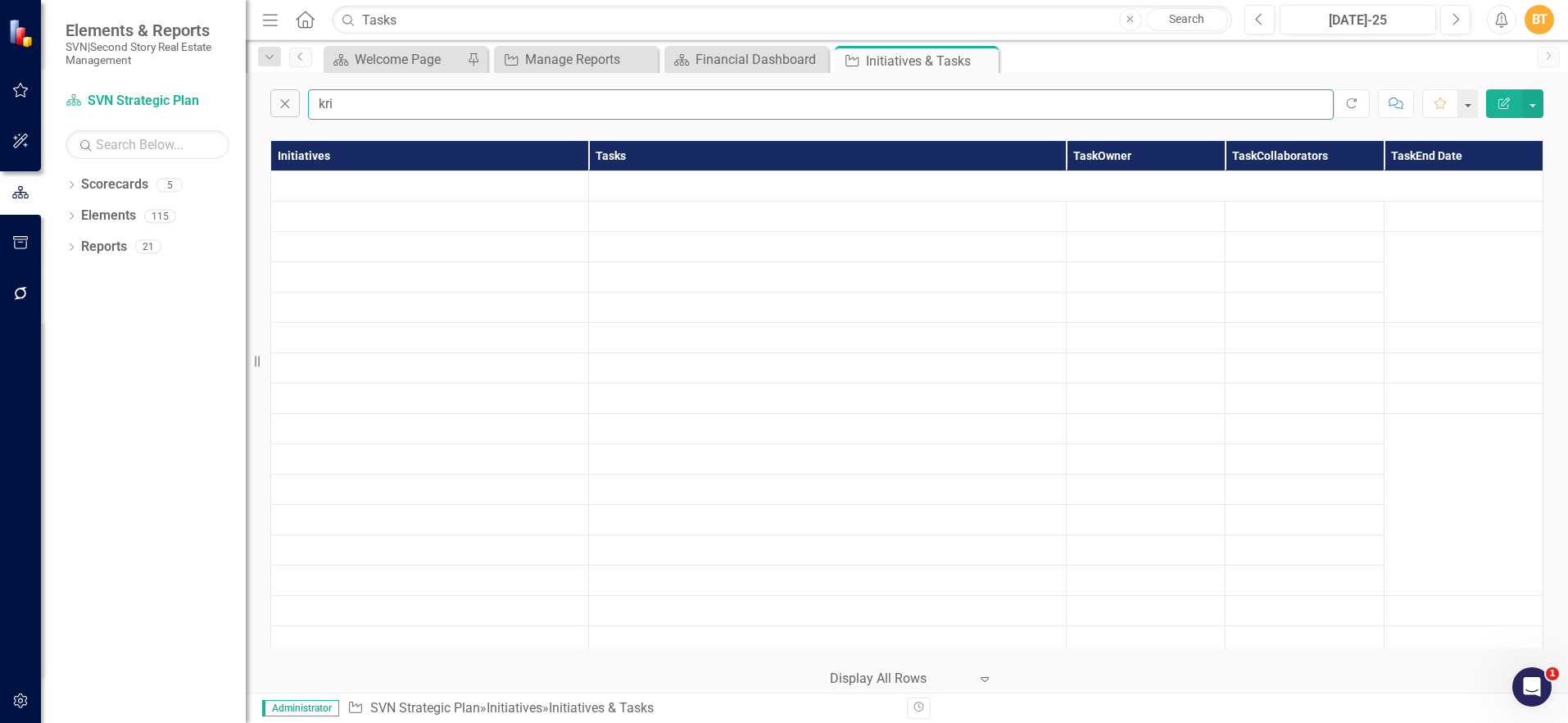
checkbox input "true"
checkbox input "false"
checkbox input "true"
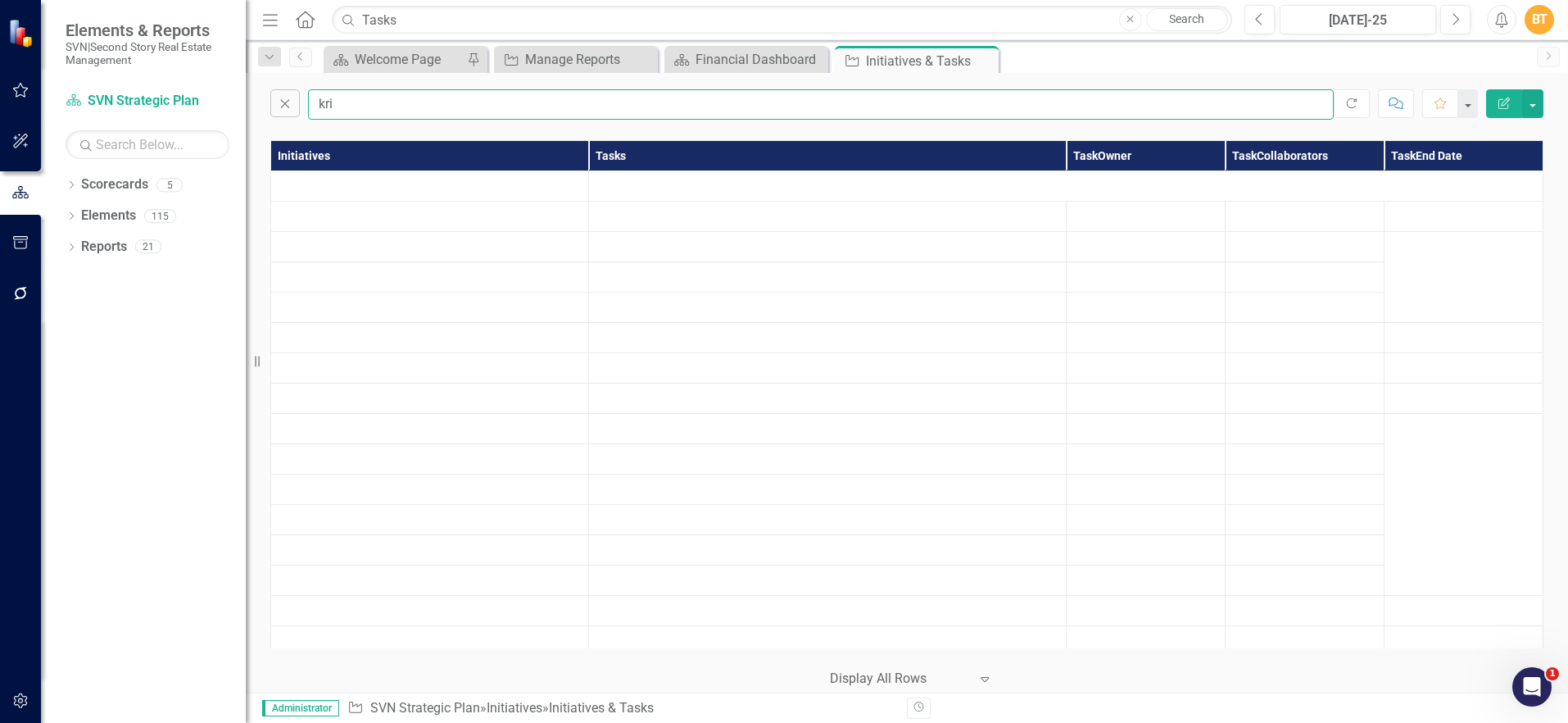
checkbox input "true"
checkbox input "false"
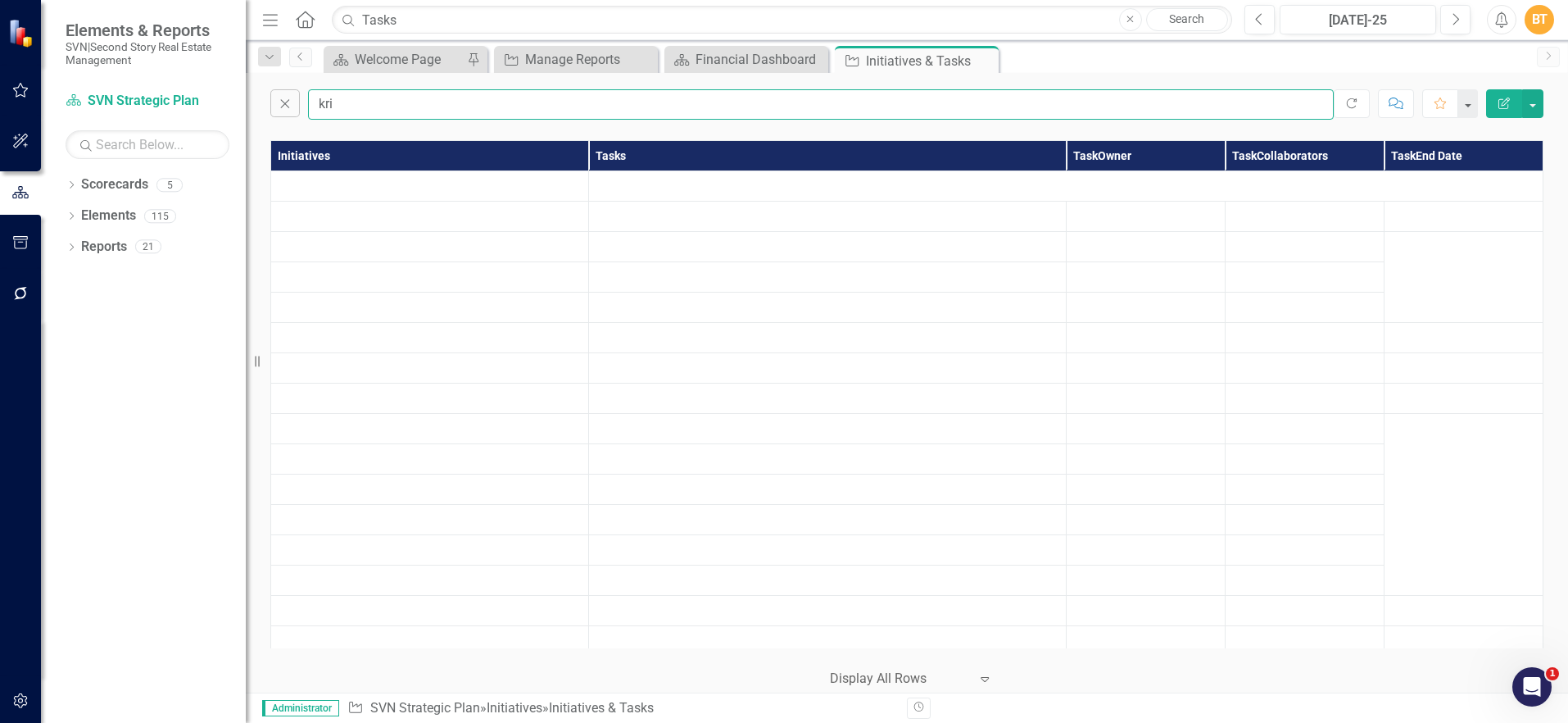
checkbox input "true"
checkbox input "false"
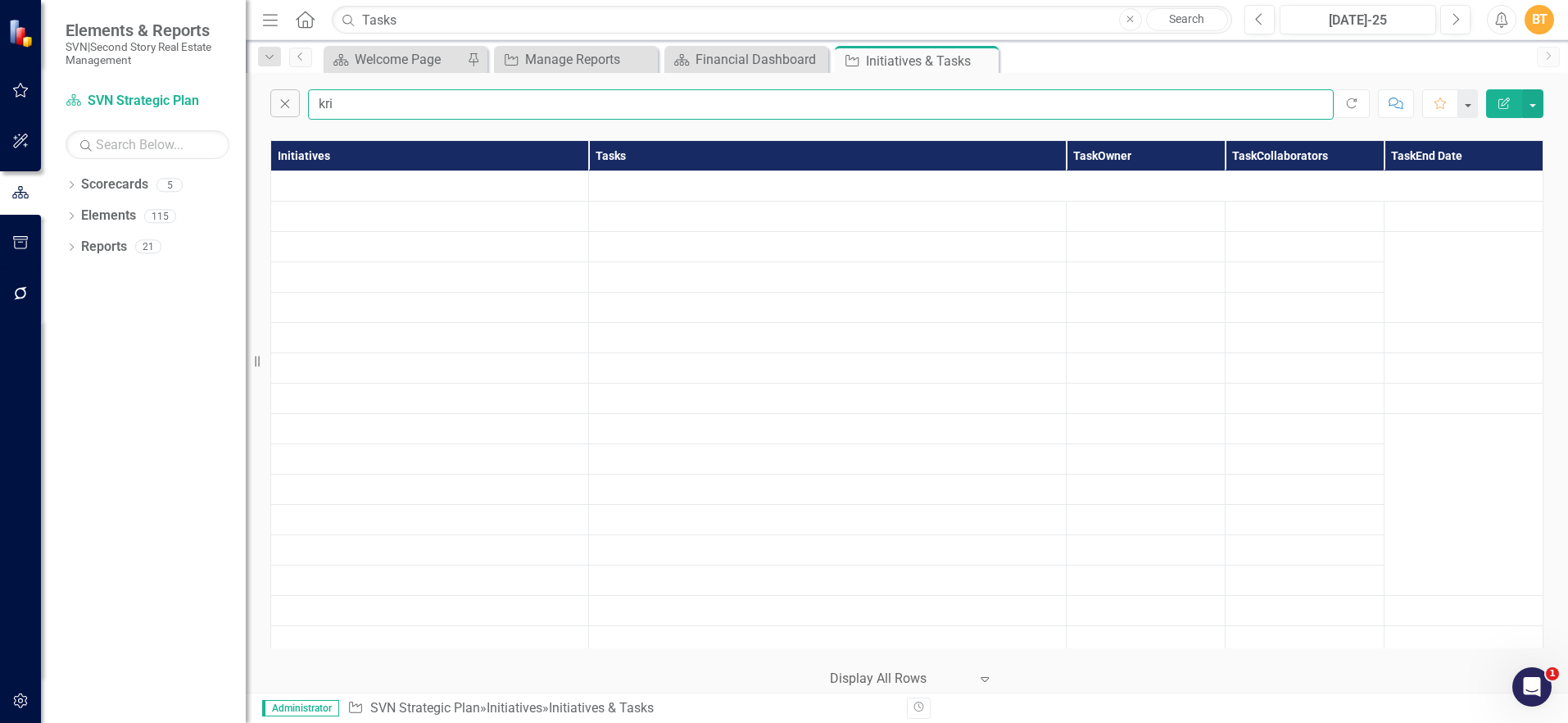
checkbox input "true"
type input "[DEMOGRAPHIC_DATA]"
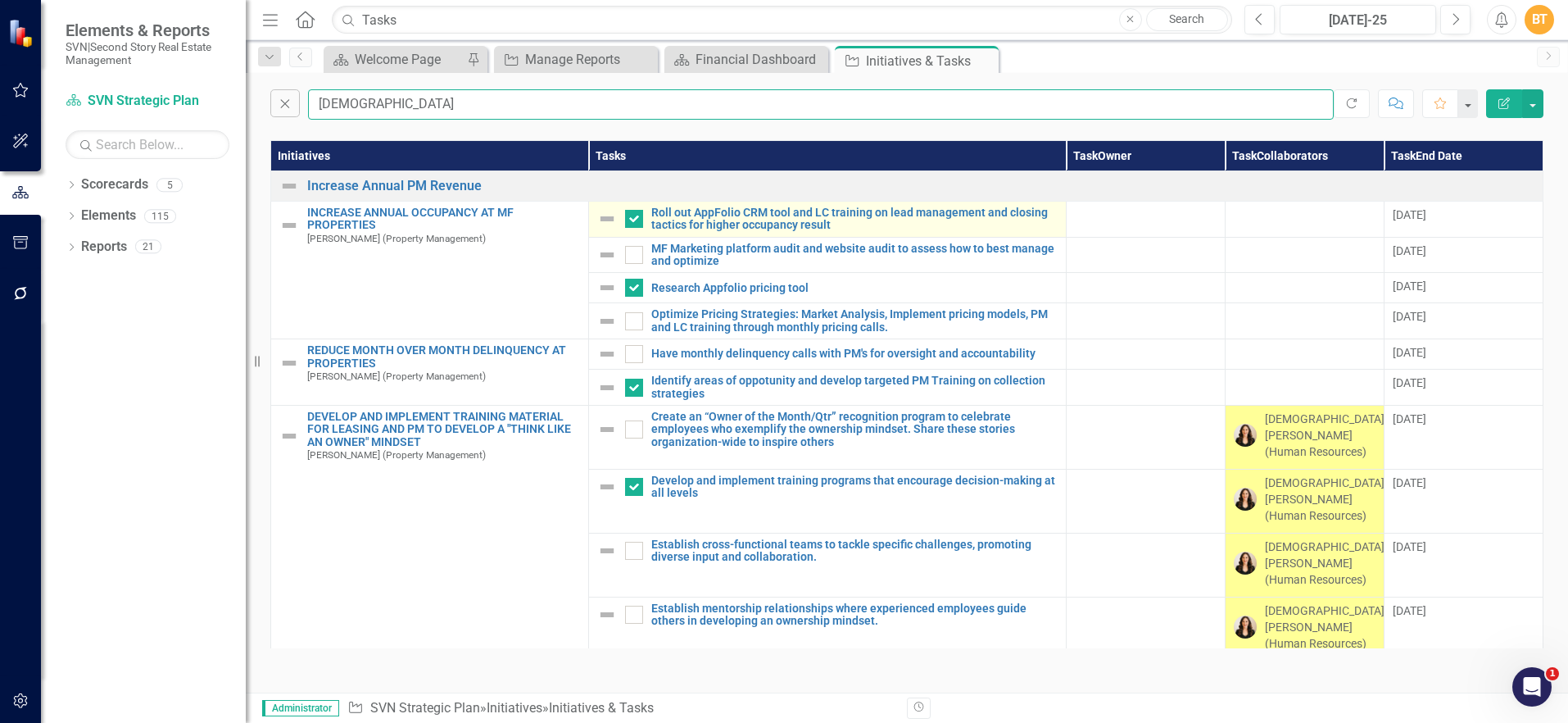
checkbox input "false"
checkbox input "true"
checkbox input "false"
checkbox input "true"
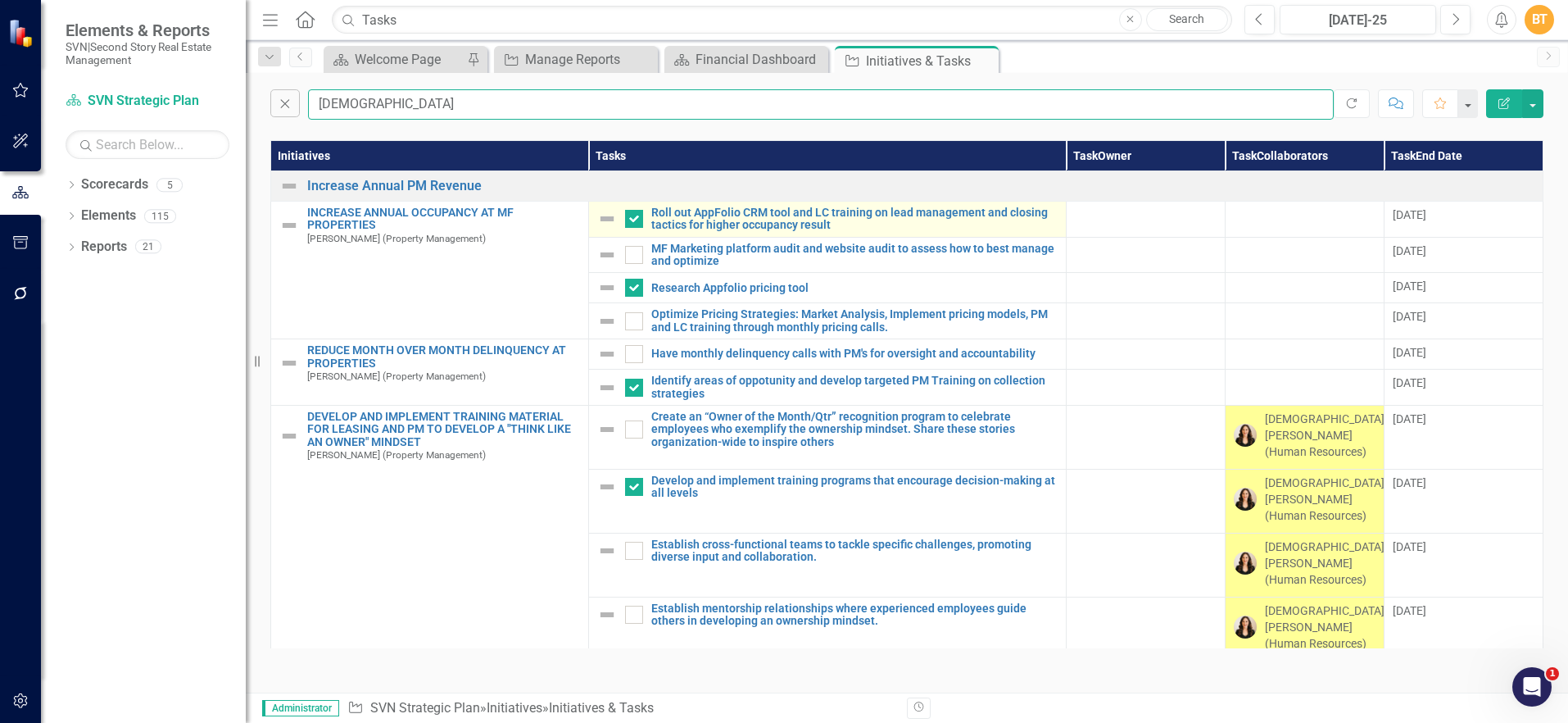
checkbox input "true"
checkbox input "false"
checkbox input "true"
checkbox input "false"
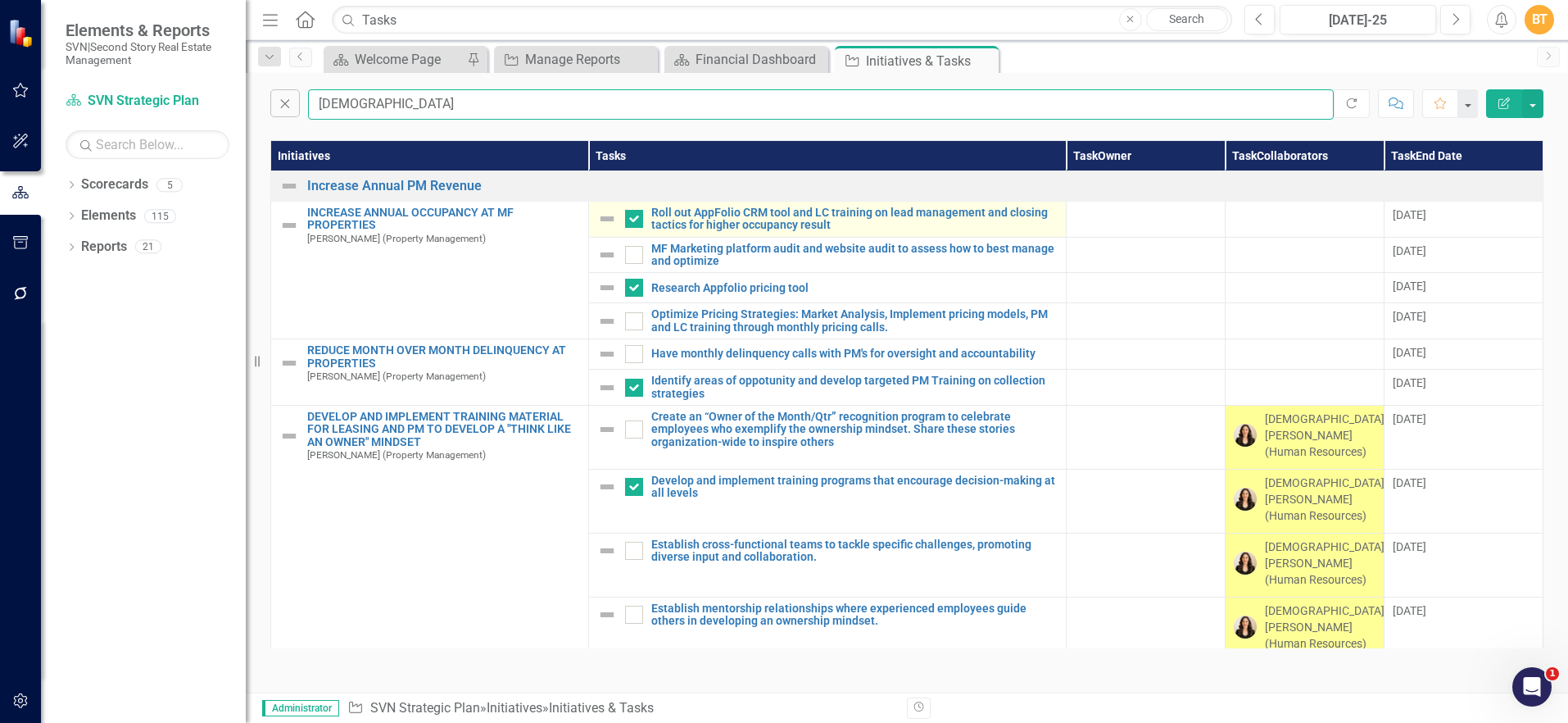
checkbox input "false"
checkbox input "true"
checkbox input "false"
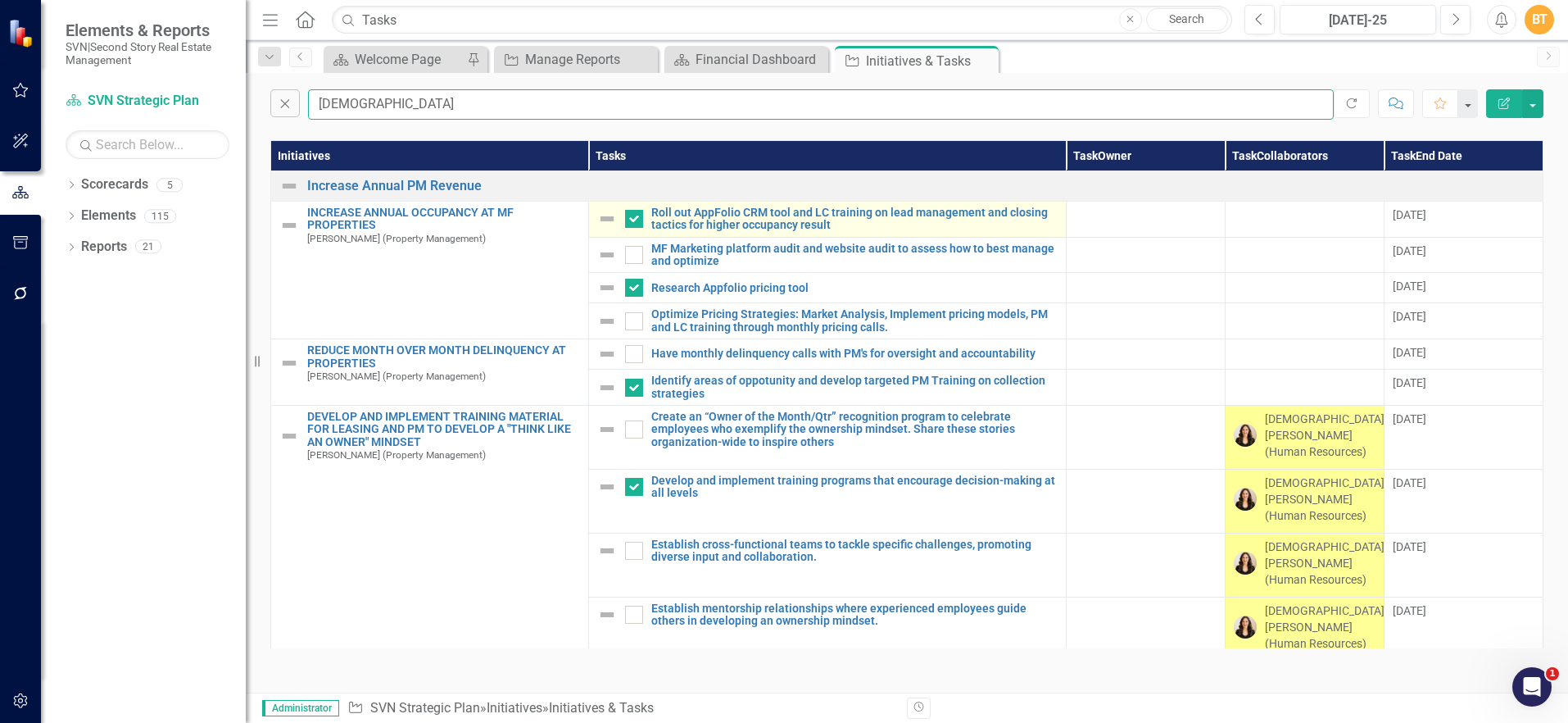
checkbox input "false"
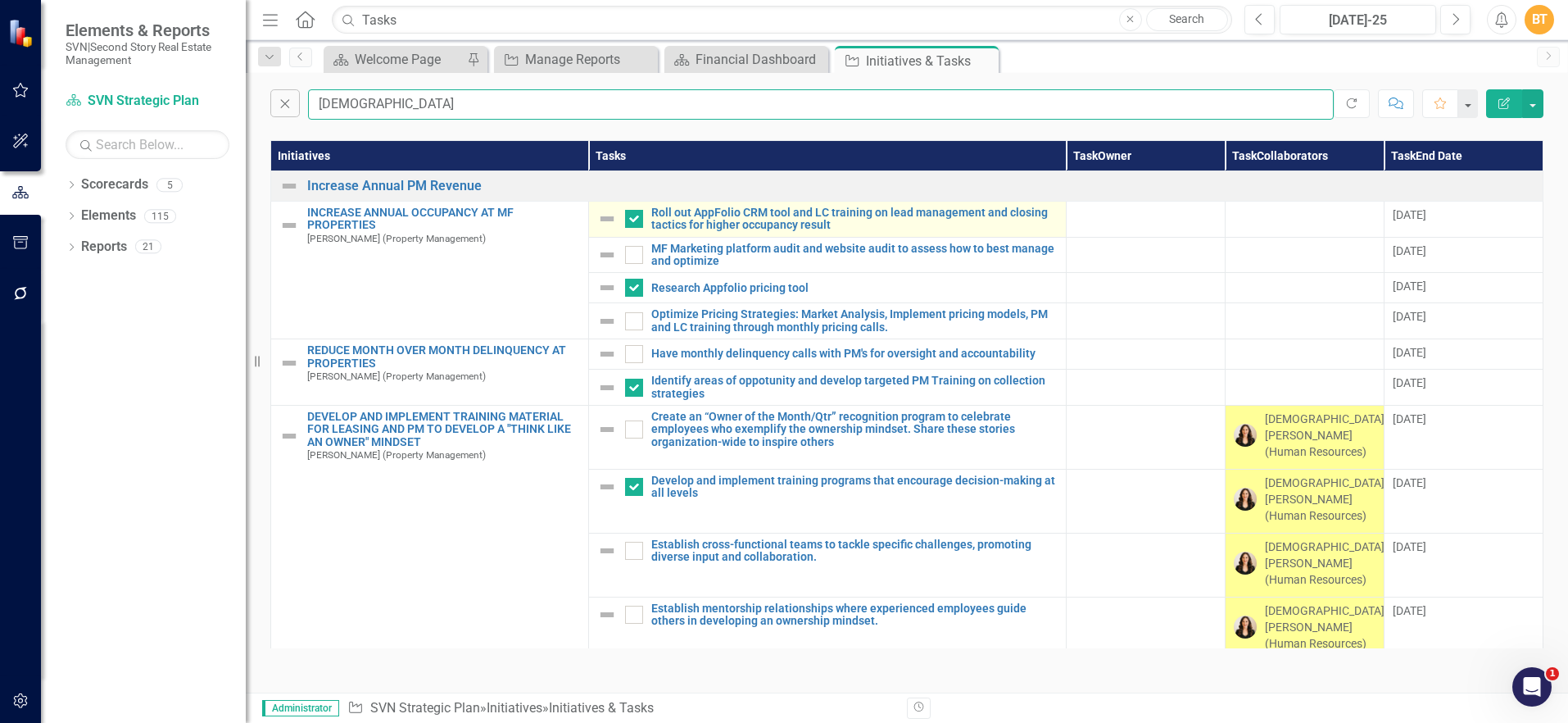
checkbox input "false"
checkbox input "true"
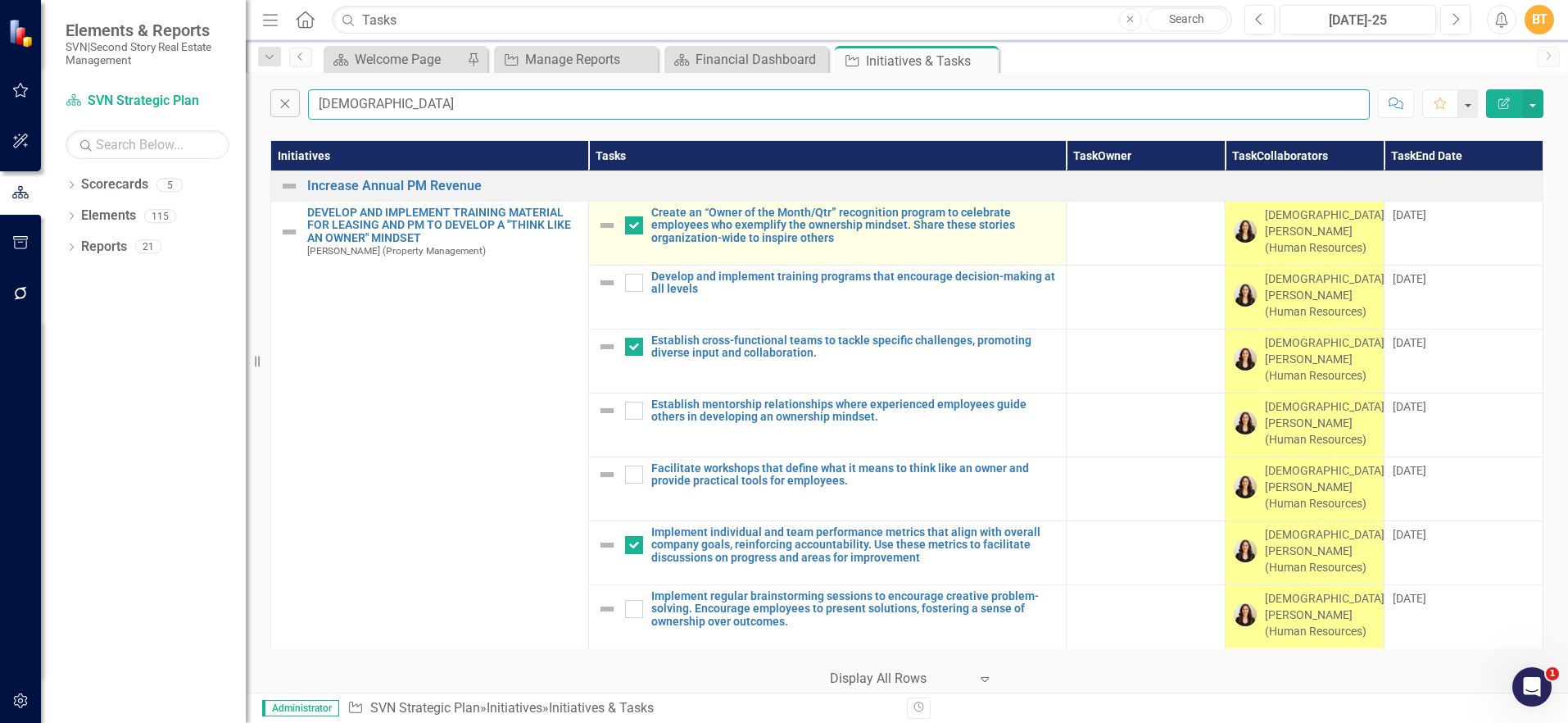
checkbox input "false"
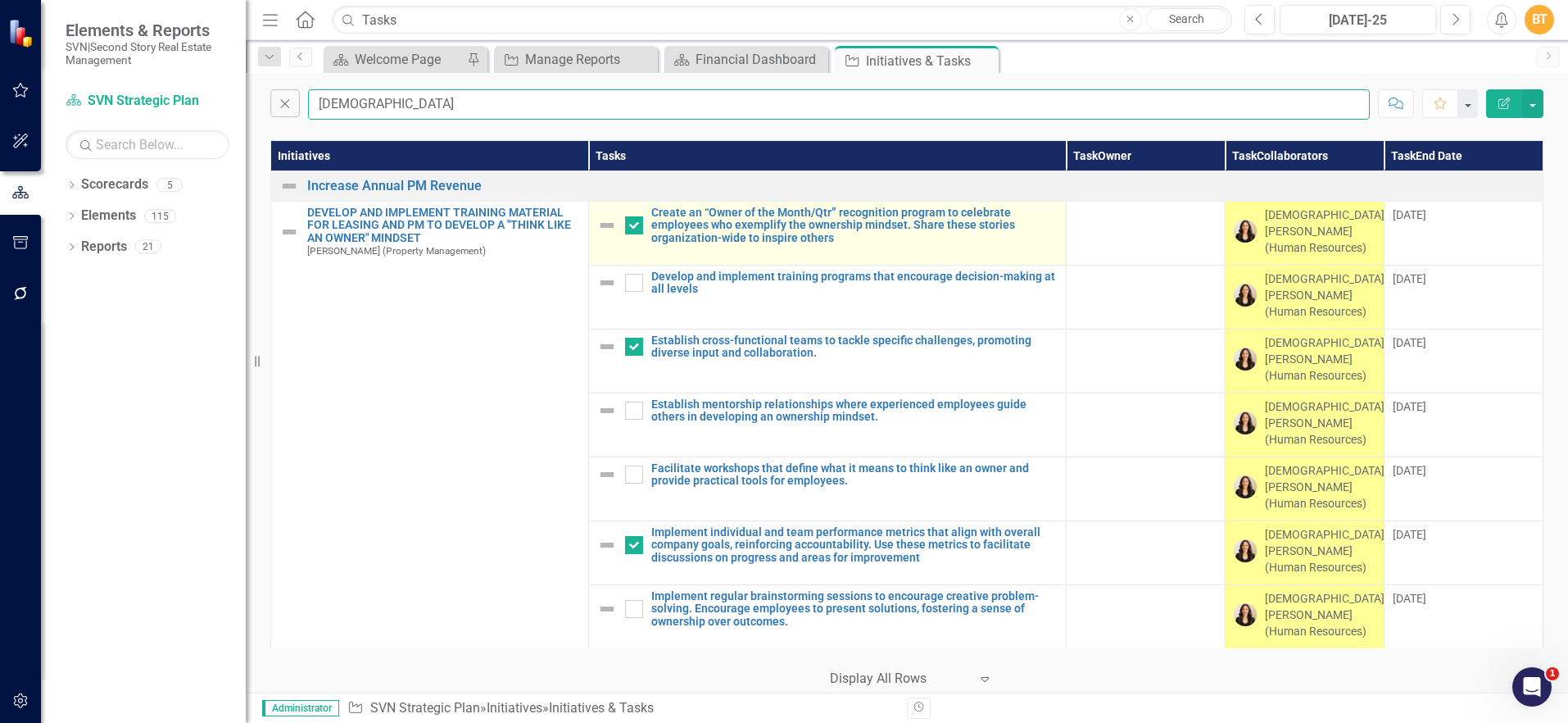
checkbox input "true"
checkbox input "false"
checkbox input "true"
checkbox input "false"
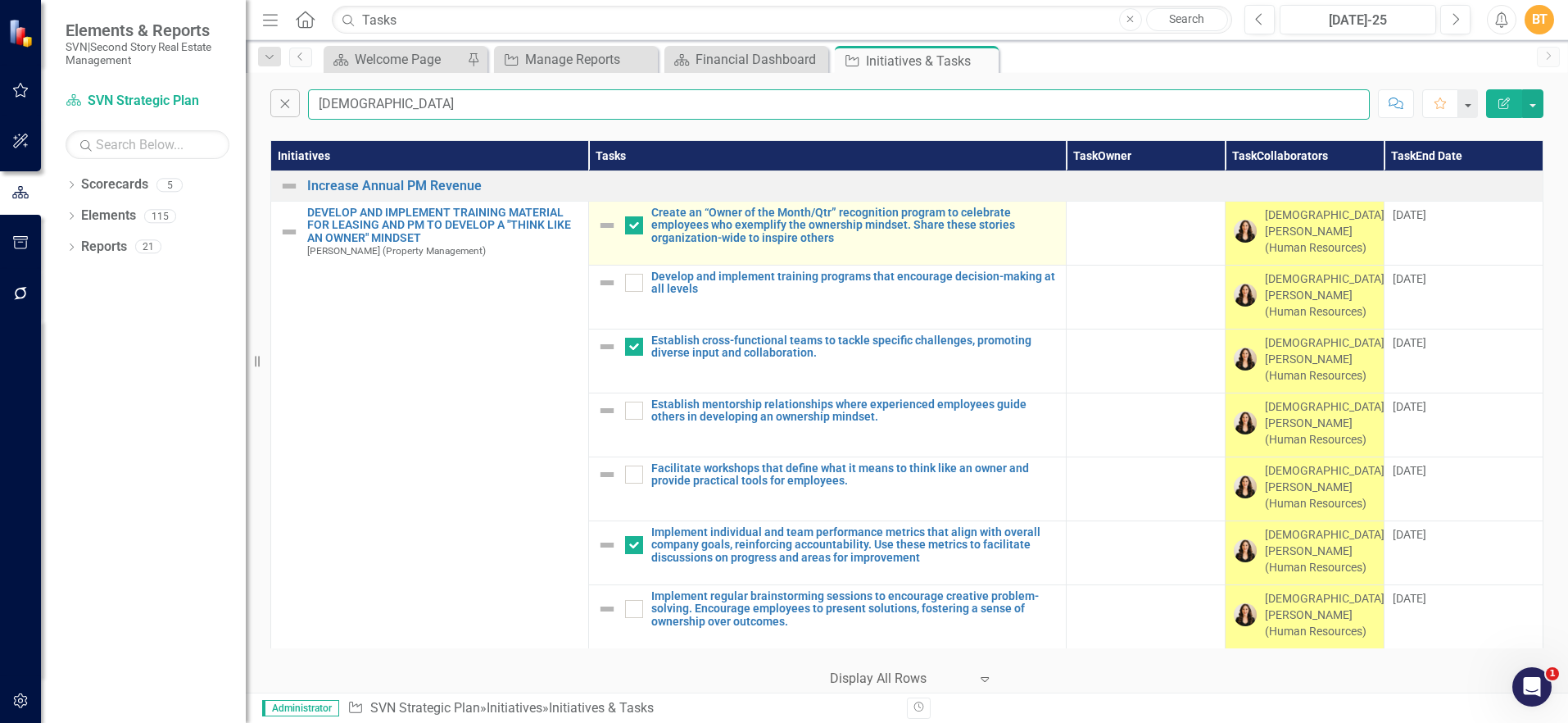
checkbox input "false"
checkbox input "true"
checkbox input "false"
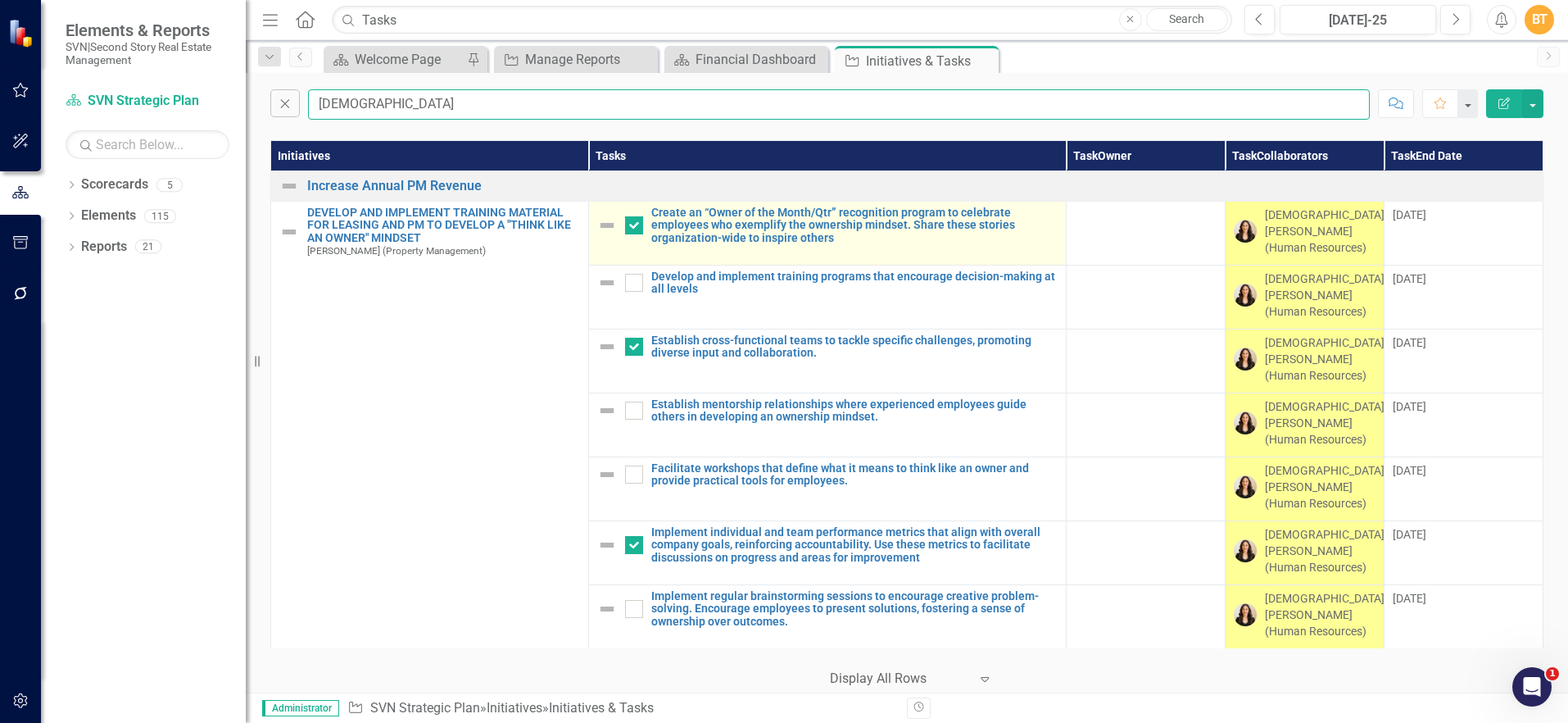
checkbox input "true"
checkbox input "false"
checkbox input "true"
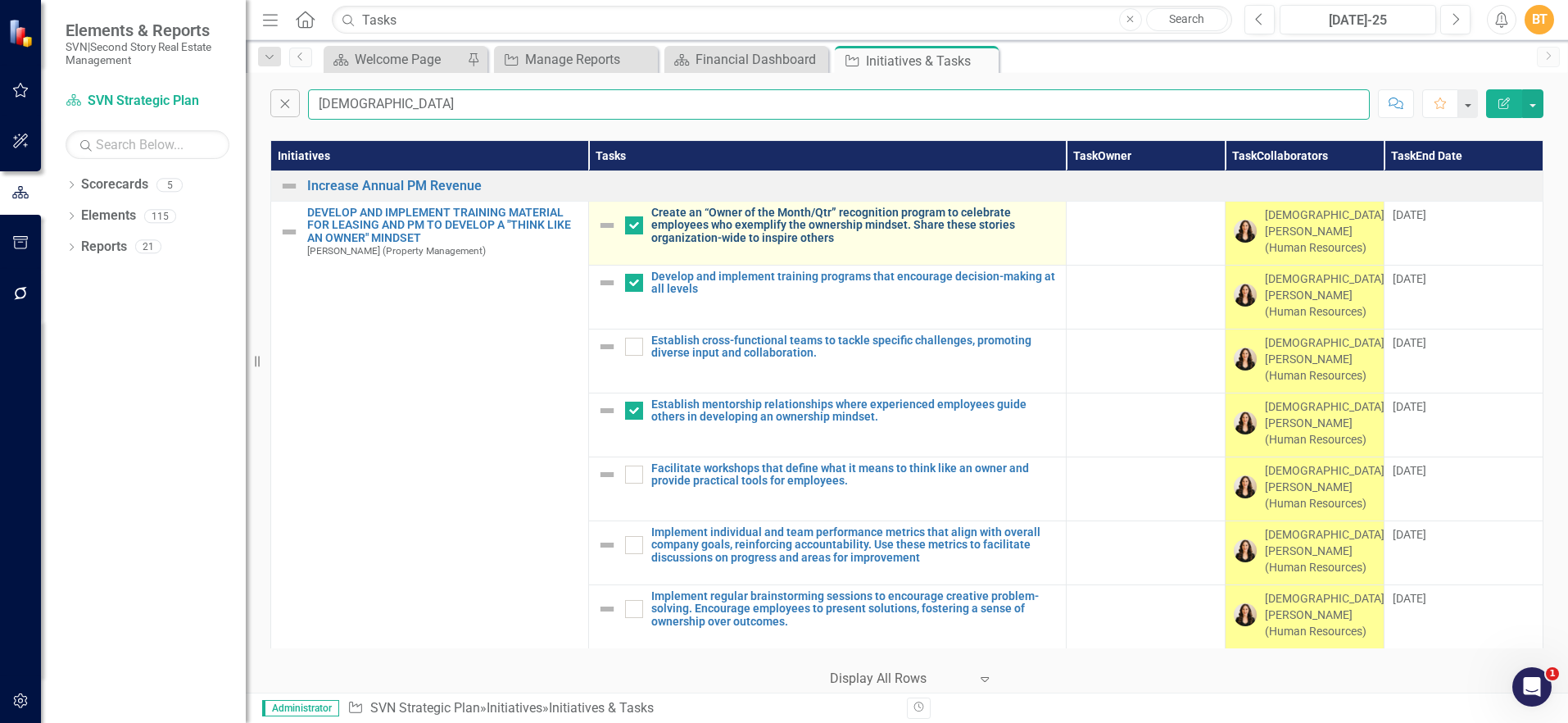
checkbox input "false"
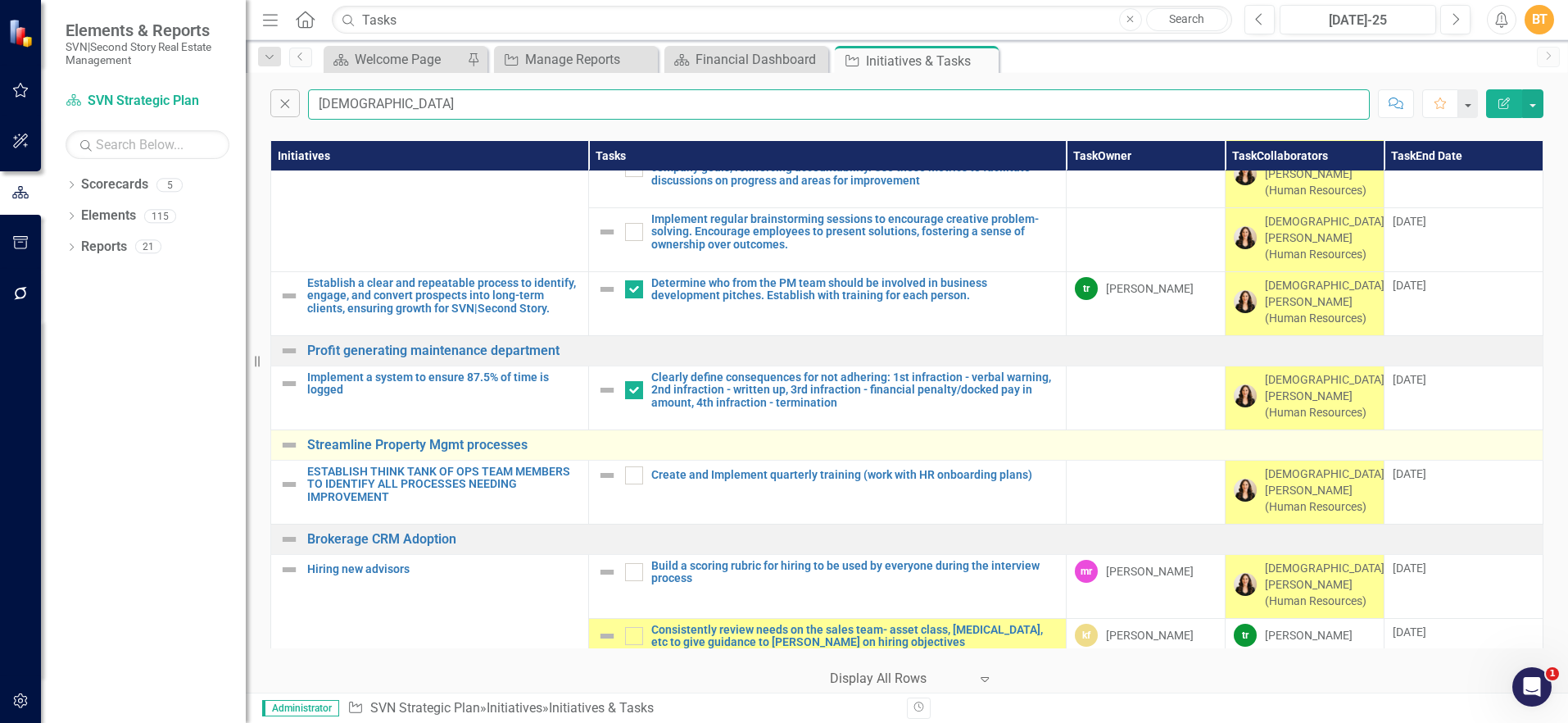
scroll to position [378, 0]
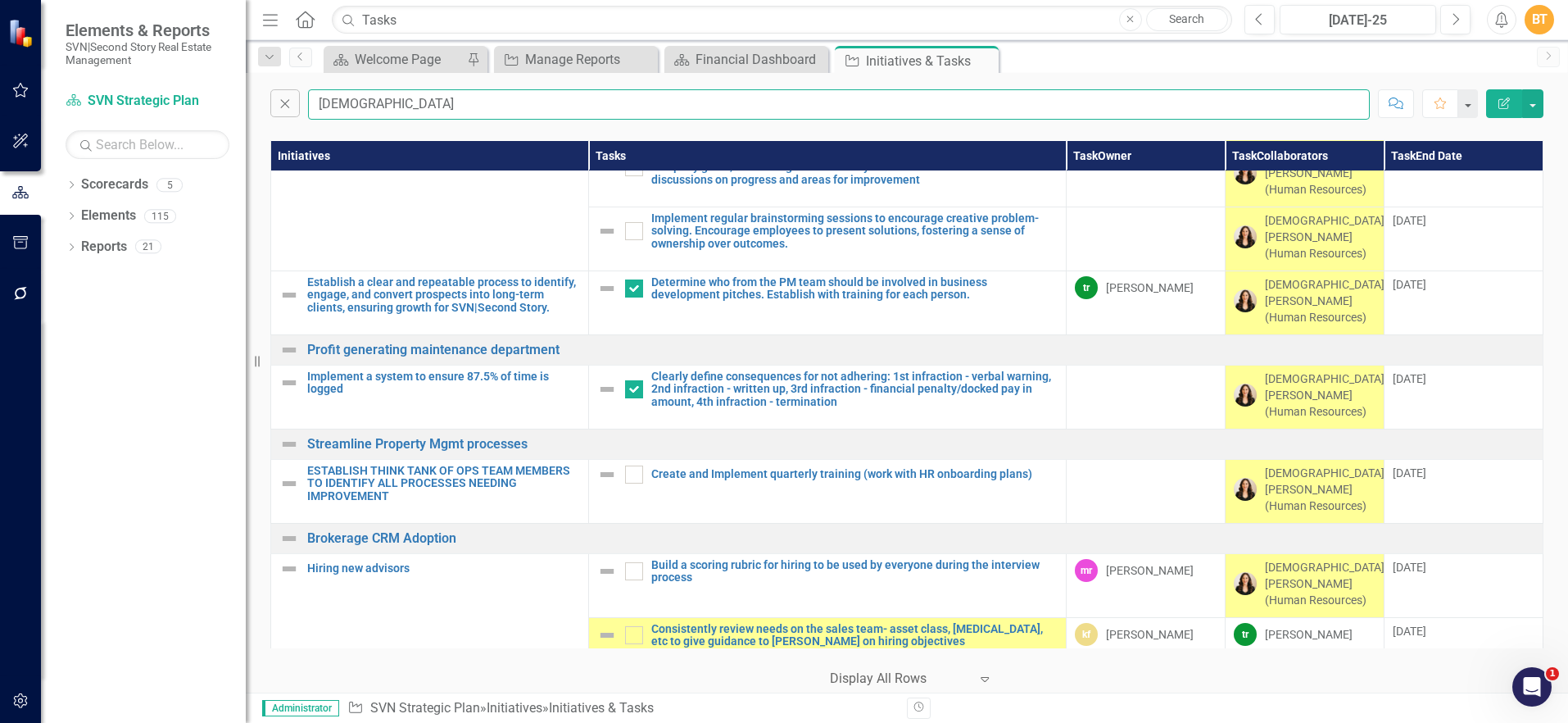
type input "[DEMOGRAPHIC_DATA]"
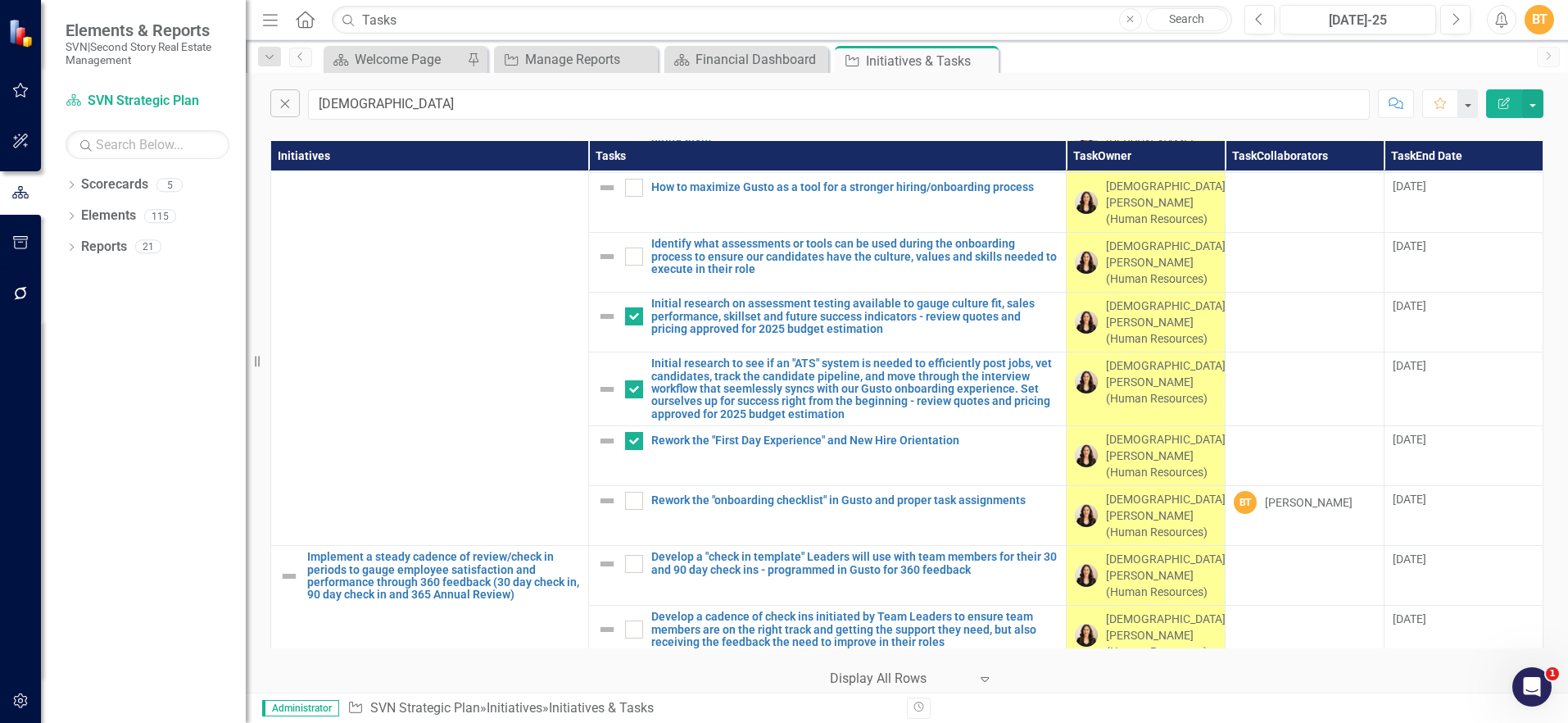
scroll to position [1251, 0]
